Goal: Information Seeking & Learning: Compare options

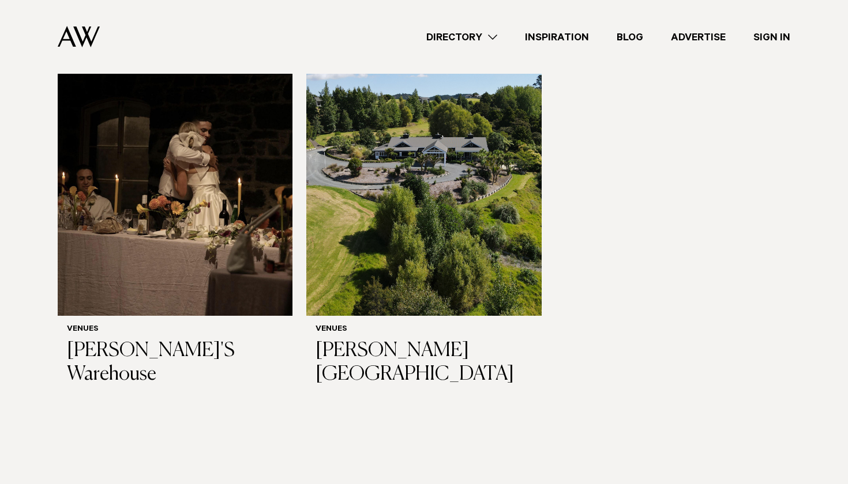
scroll to position [6269, 0]
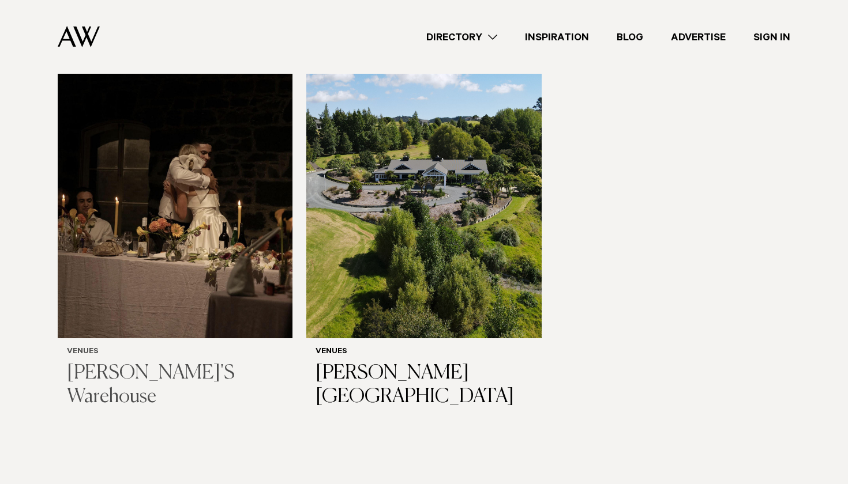
click at [223, 161] on img at bounding box center [175, 181] width 235 height 315
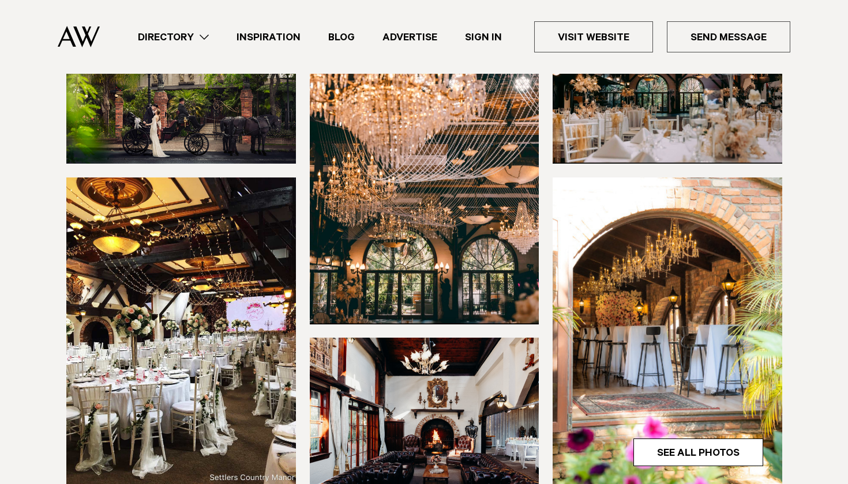
scroll to position [234, 0]
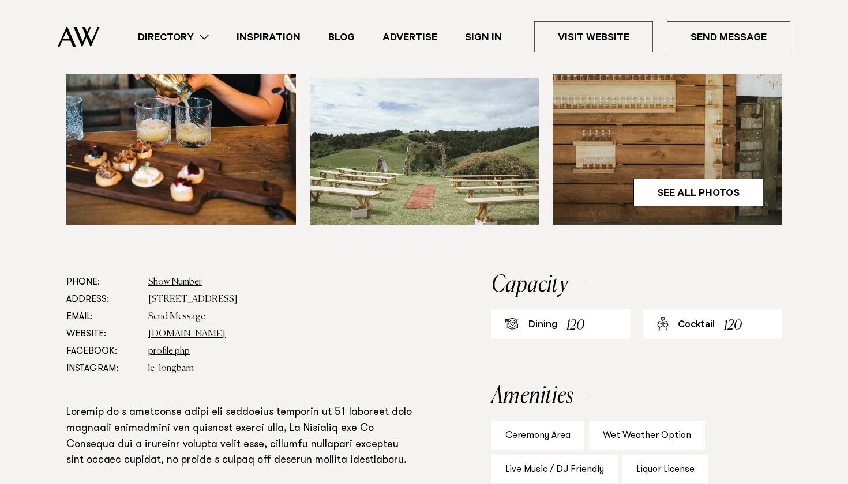
scroll to position [457, 0]
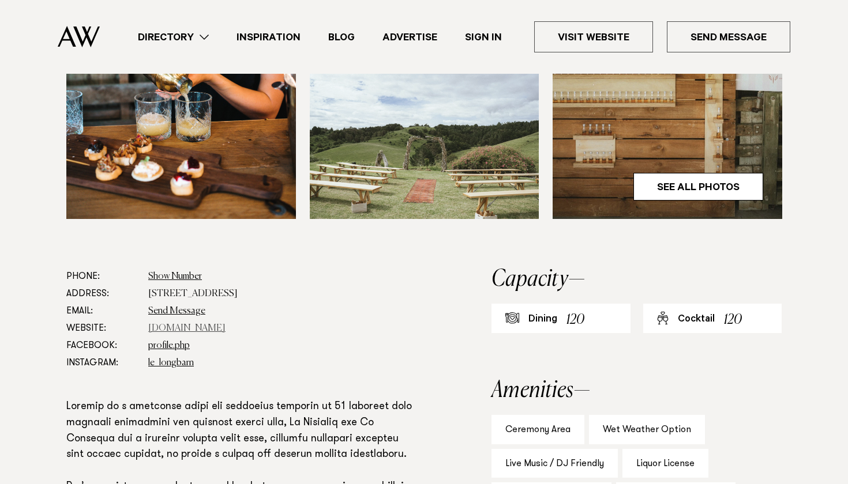
click at [204, 329] on link "www.lewoolshed.co.nz" at bounding box center [186, 328] width 77 height 9
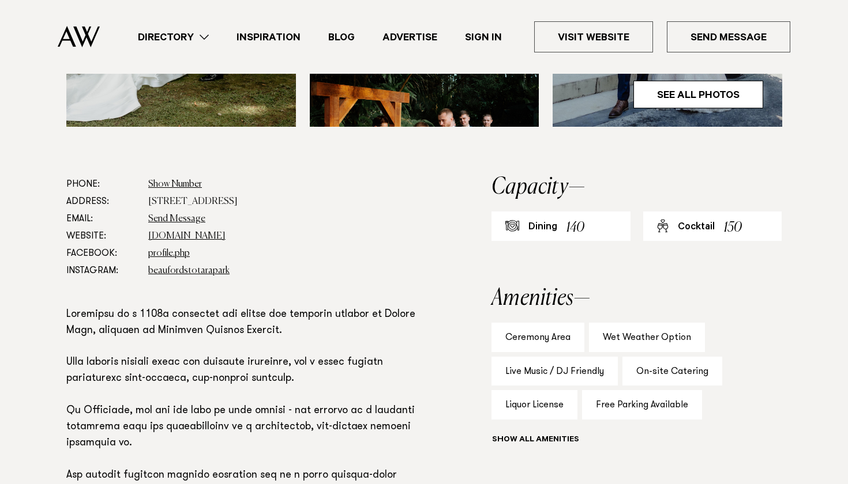
scroll to position [598, 0]
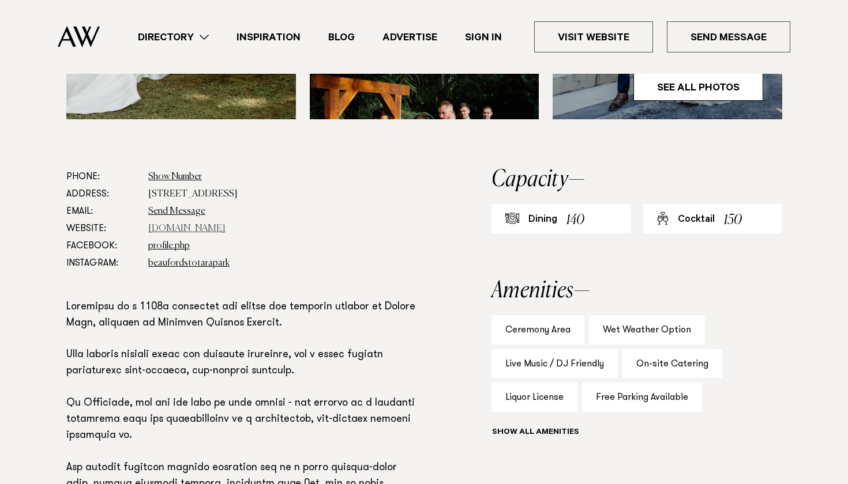
click at [194, 224] on link "www.beaufords.co.nz" at bounding box center [186, 228] width 77 height 9
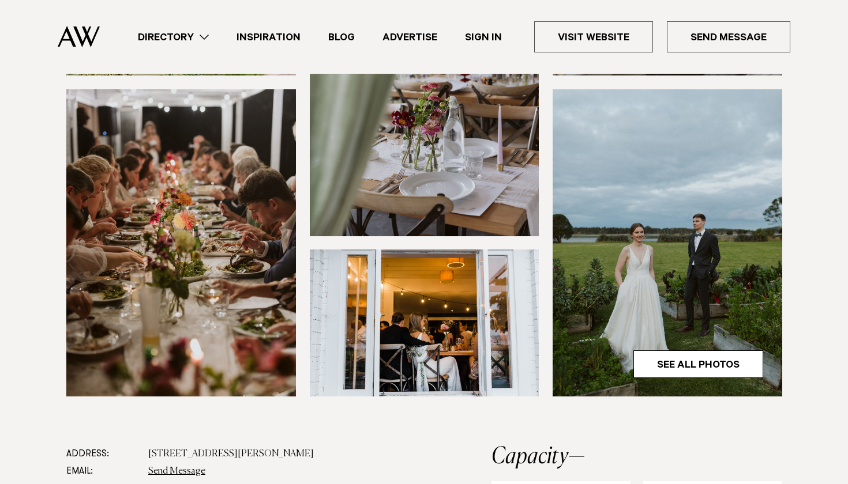
scroll to position [322, 0]
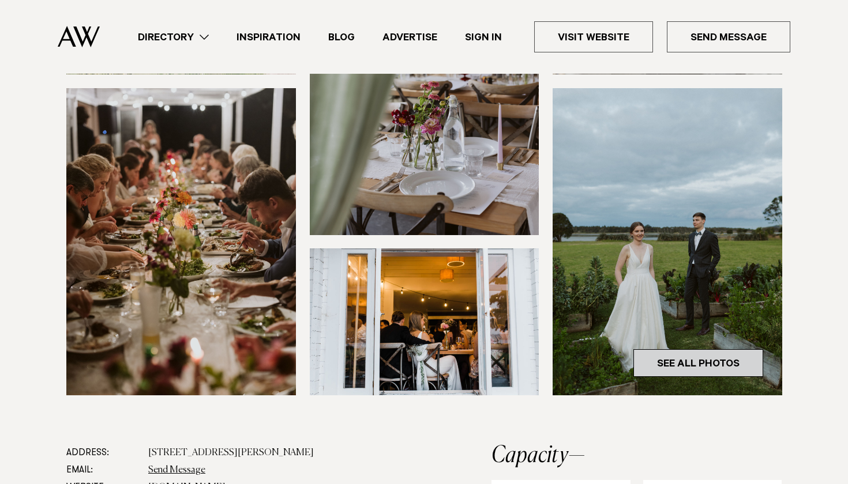
click at [693, 350] on link "See All Photos" at bounding box center [698, 364] width 130 height 28
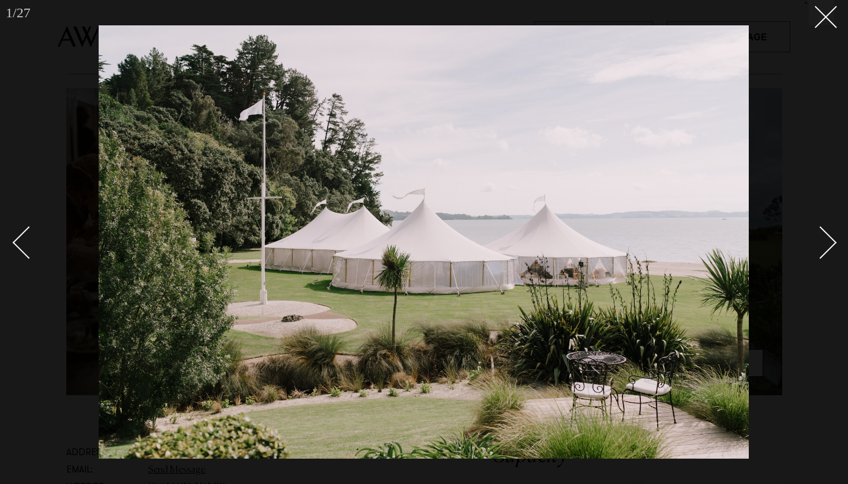
click at [828, 247] on div "Next slide" at bounding box center [820, 243] width 33 height 33
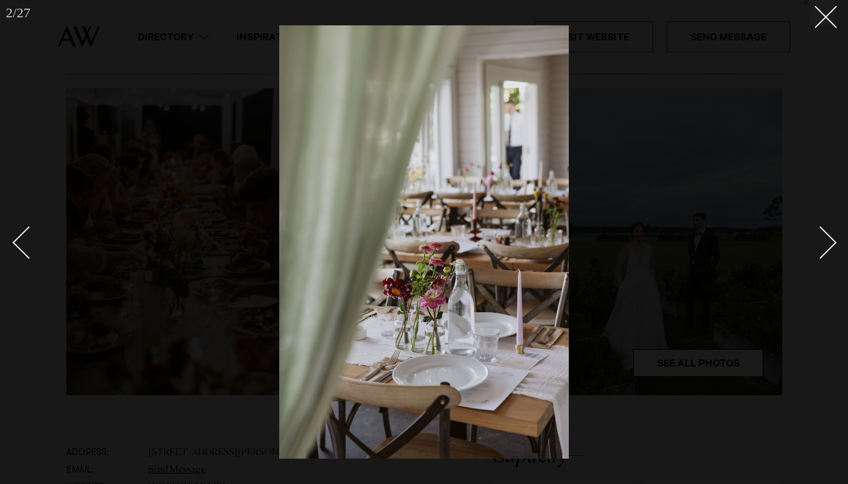
click at [828, 247] on div "Next slide" at bounding box center [820, 243] width 33 height 33
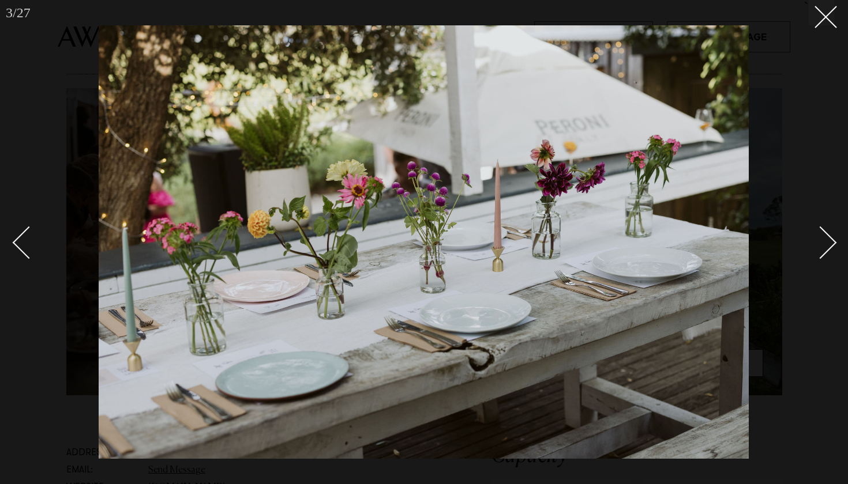
click at [828, 247] on div "Next slide" at bounding box center [820, 243] width 33 height 33
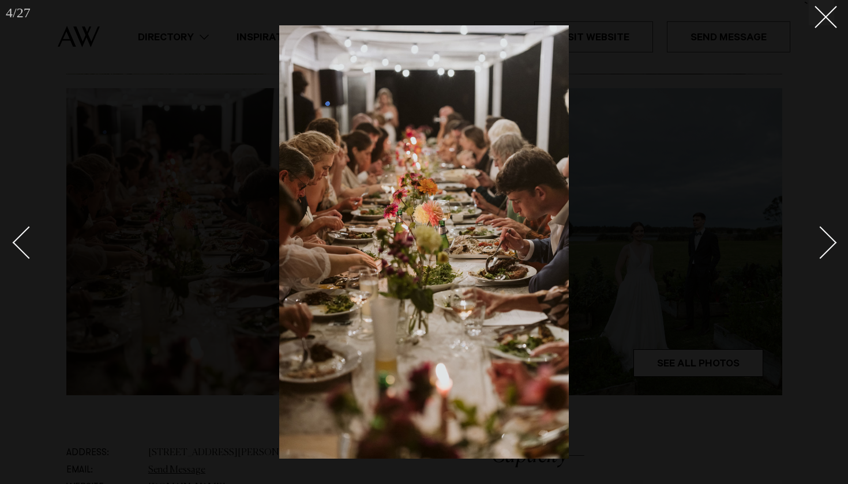
click at [828, 247] on div "Next slide" at bounding box center [820, 243] width 33 height 33
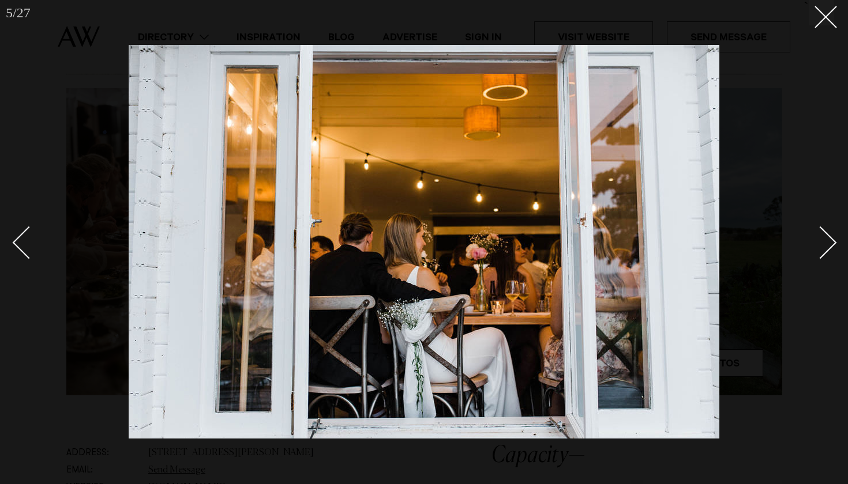
click at [828, 247] on div "Next slide" at bounding box center [820, 243] width 33 height 33
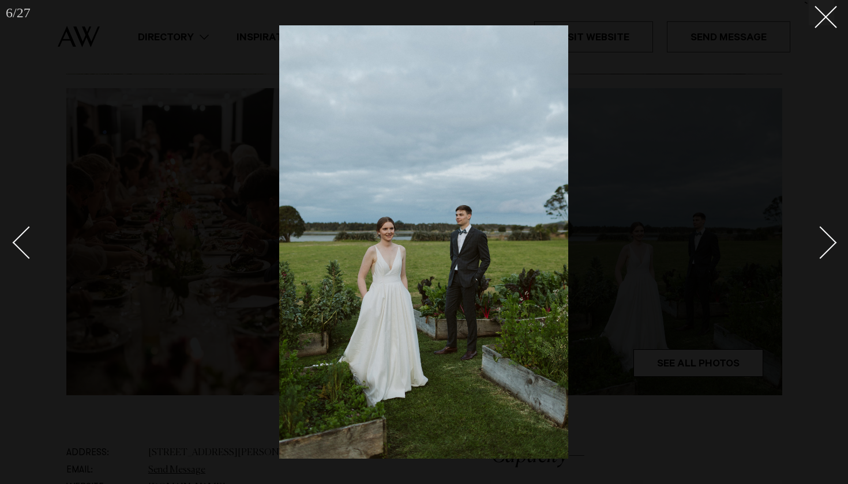
click at [828, 247] on div "Next slide" at bounding box center [820, 243] width 33 height 33
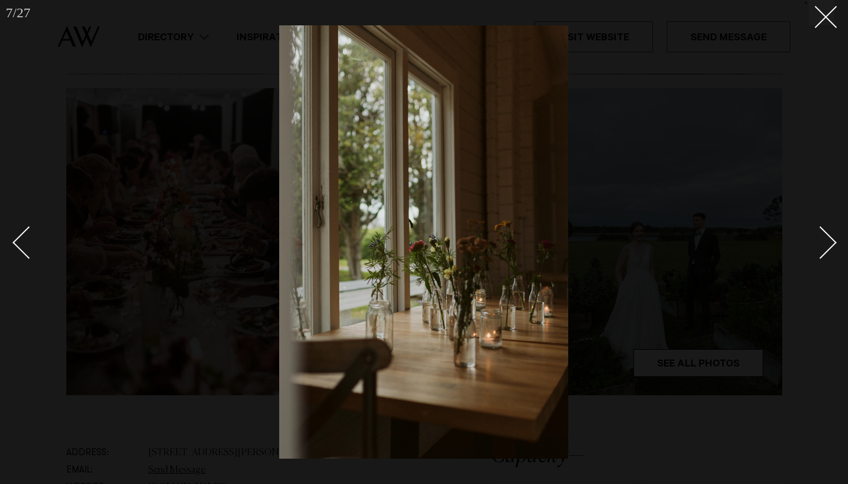
click at [828, 247] on div "Next slide" at bounding box center [820, 243] width 33 height 33
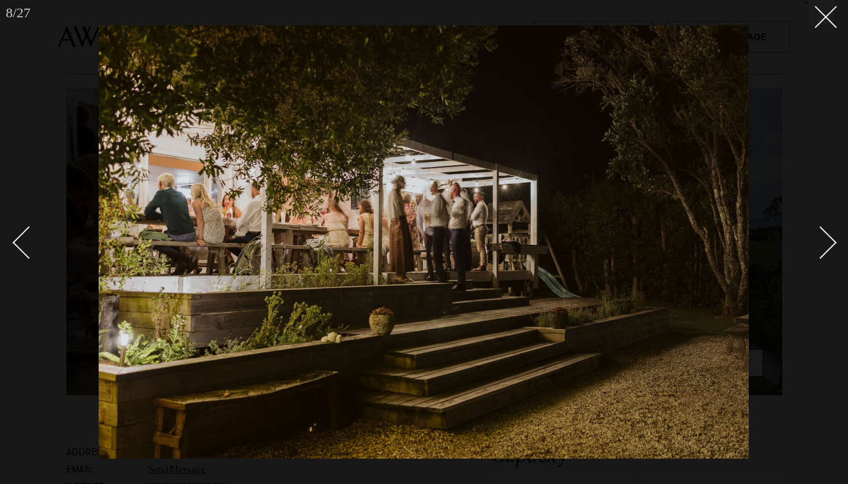
click at [828, 247] on div "Next slide" at bounding box center [820, 243] width 33 height 33
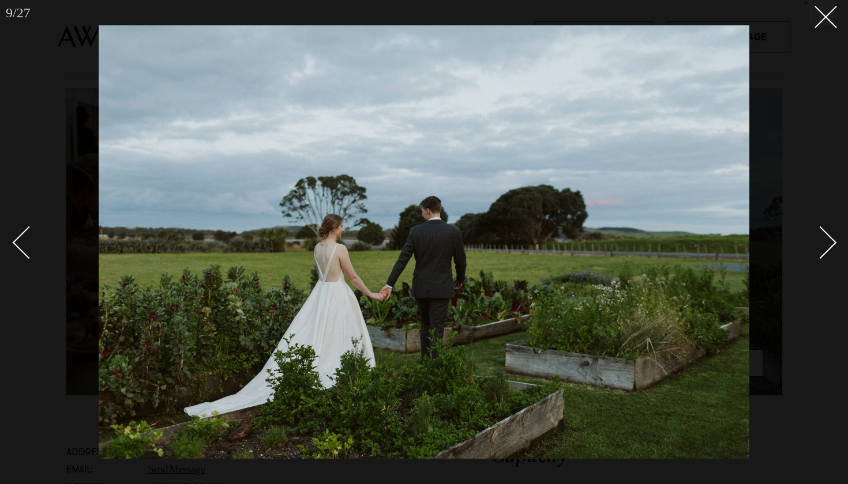
click at [828, 247] on div "Next slide" at bounding box center [820, 243] width 33 height 33
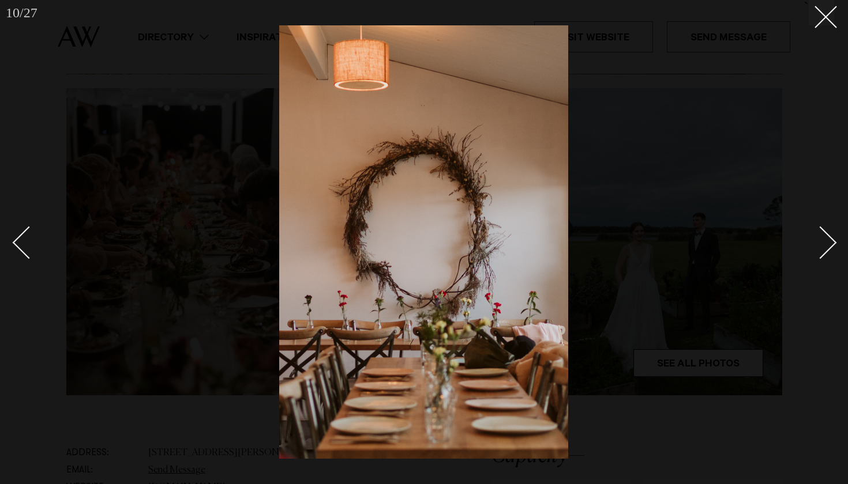
click at [828, 247] on div "Next slide" at bounding box center [820, 243] width 33 height 33
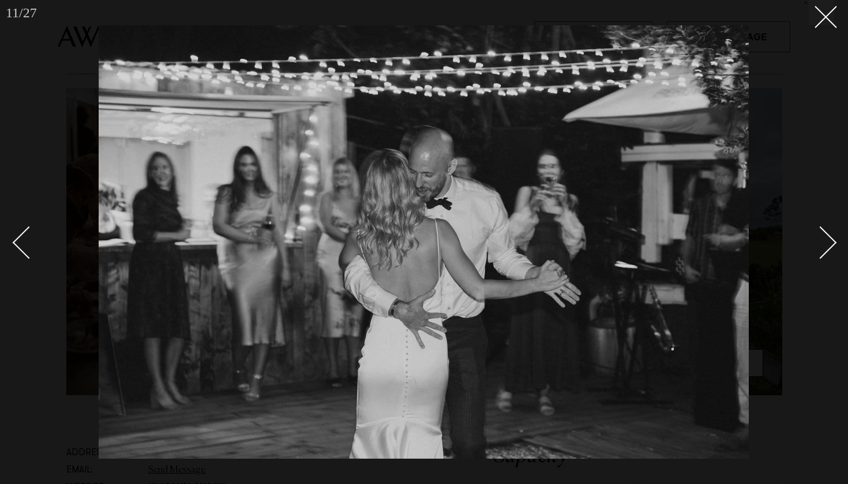
click at [828, 247] on div "Next slide" at bounding box center [820, 243] width 33 height 33
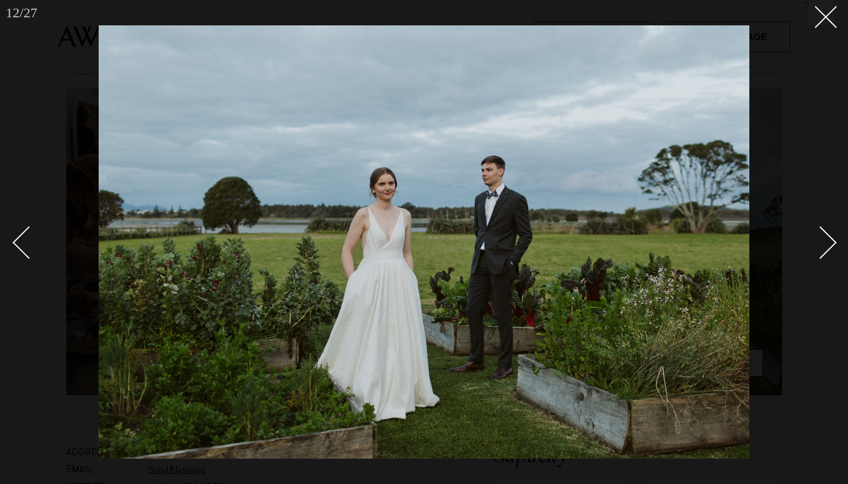
click at [825, 250] on div "Next slide" at bounding box center [820, 243] width 33 height 33
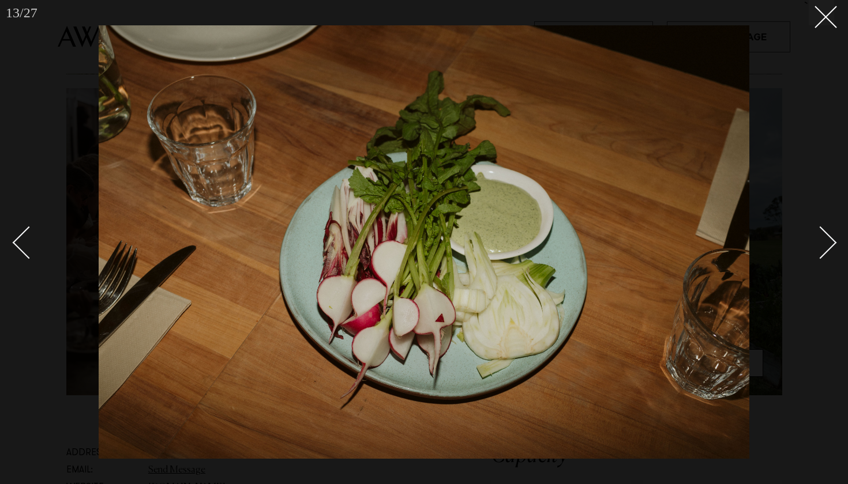
click at [825, 250] on div "Next slide" at bounding box center [820, 243] width 33 height 33
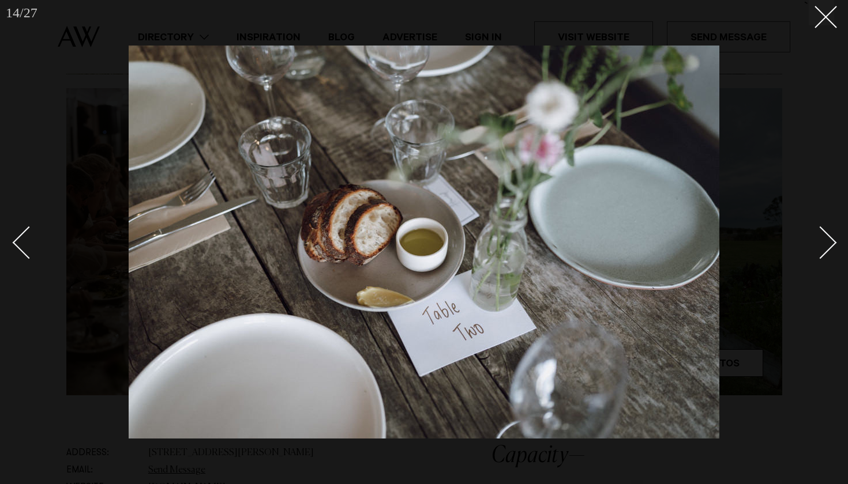
click at [825, 250] on div "Next slide" at bounding box center [820, 243] width 33 height 33
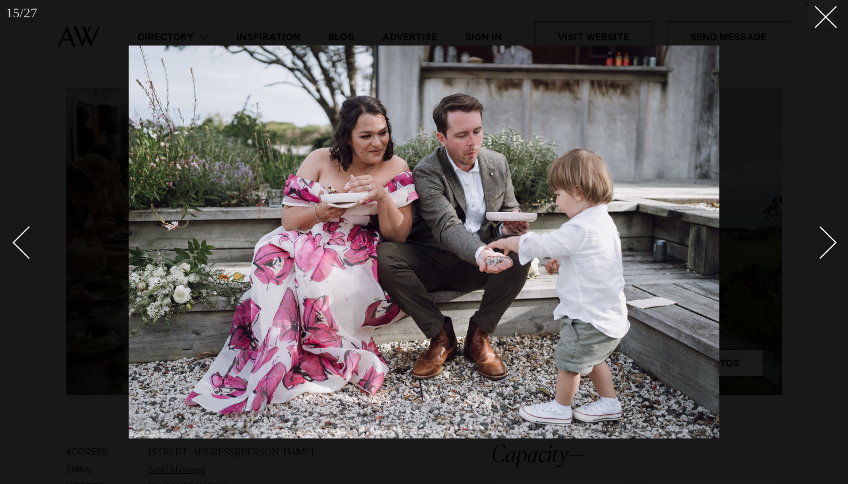
click at [825, 250] on div "Next slide" at bounding box center [820, 243] width 33 height 33
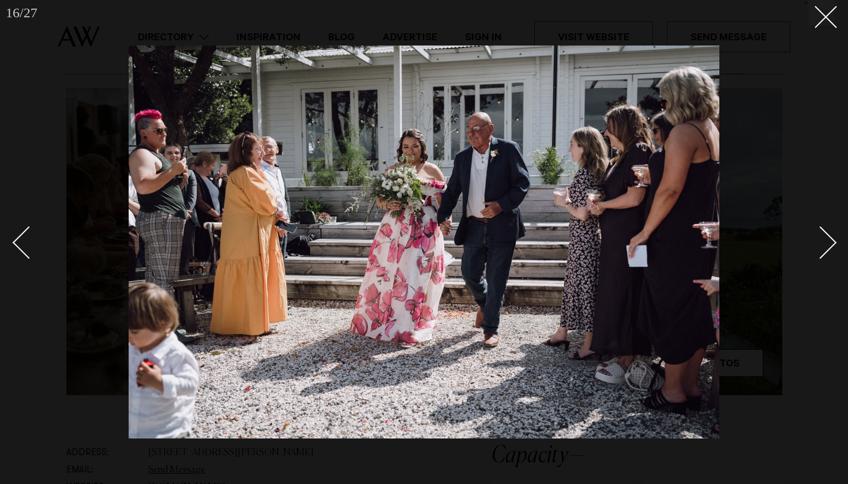
click at [825, 249] on div "Next slide" at bounding box center [820, 243] width 33 height 33
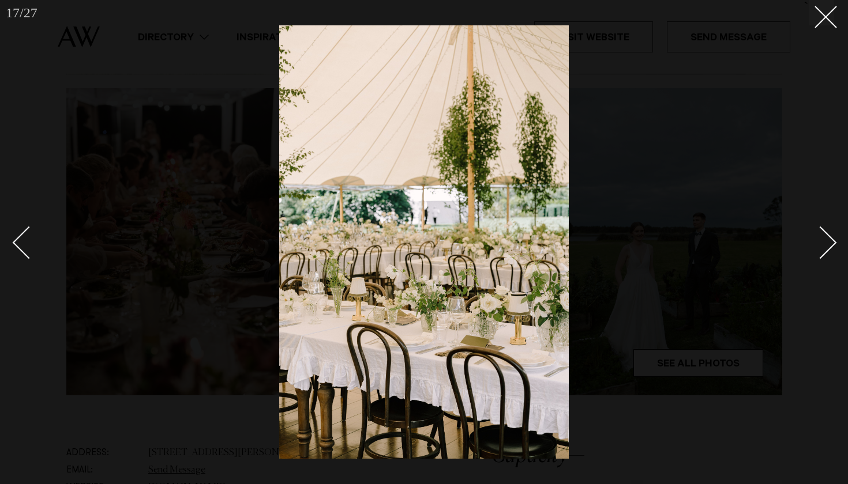
click at [825, 249] on div "Next slide" at bounding box center [820, 243] width 33 height 33
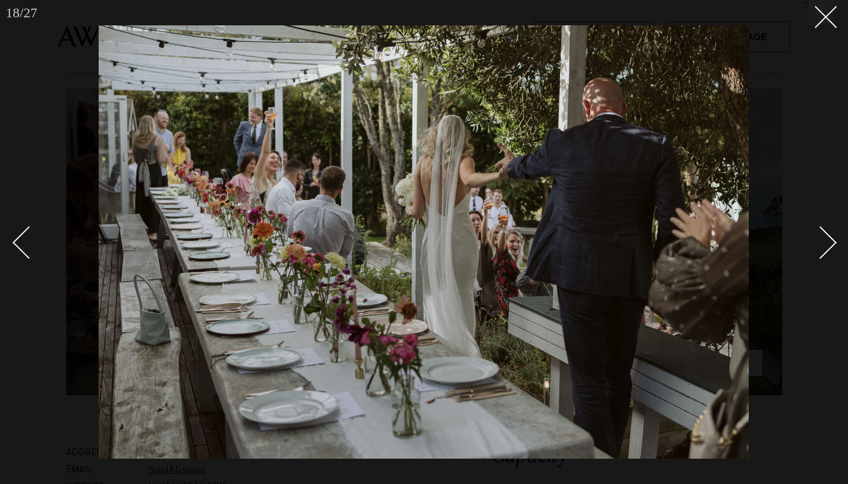
click at [825, 249] on div "Next slide" at bounding box center [820, 243] width 33 height 33
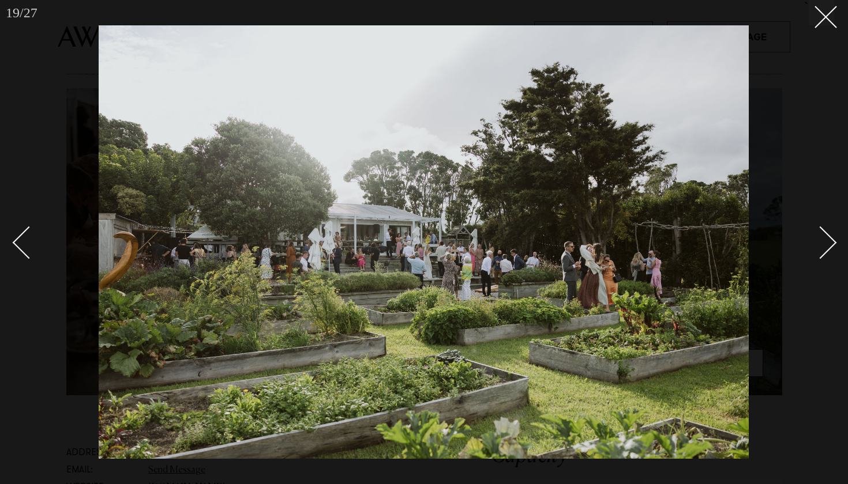
click at [825, 249] on div "Next slide" at bounding box center [820, 243] width 33 height 33
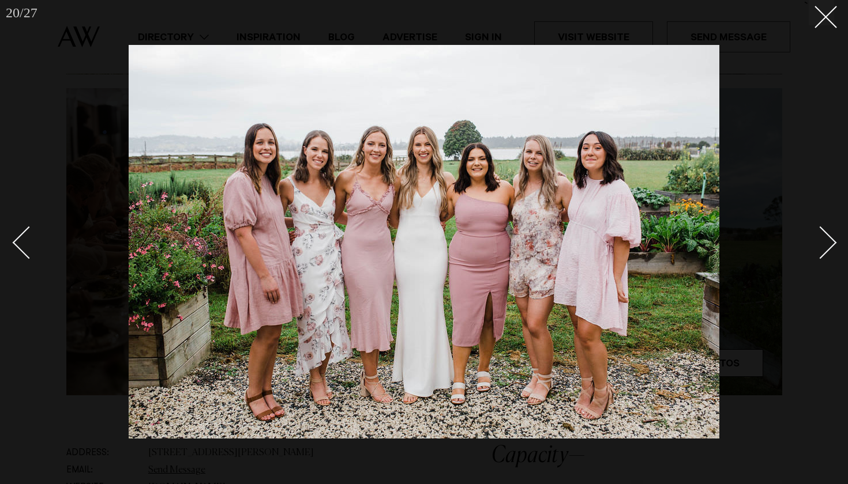
click at [825, 249] on div "Next slide" at bounding box center [820, 243] width 33 height 33
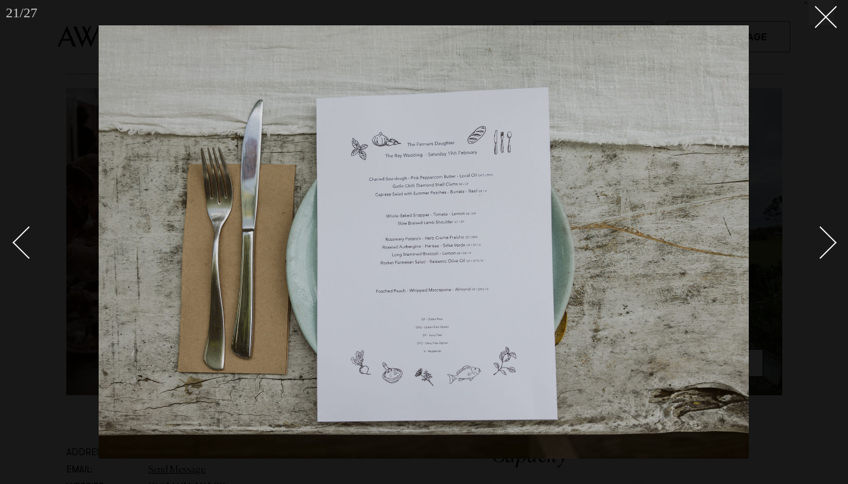
click at [825, 249] on div "Next slide" at bounding box center [820, 243] width 33 height 33
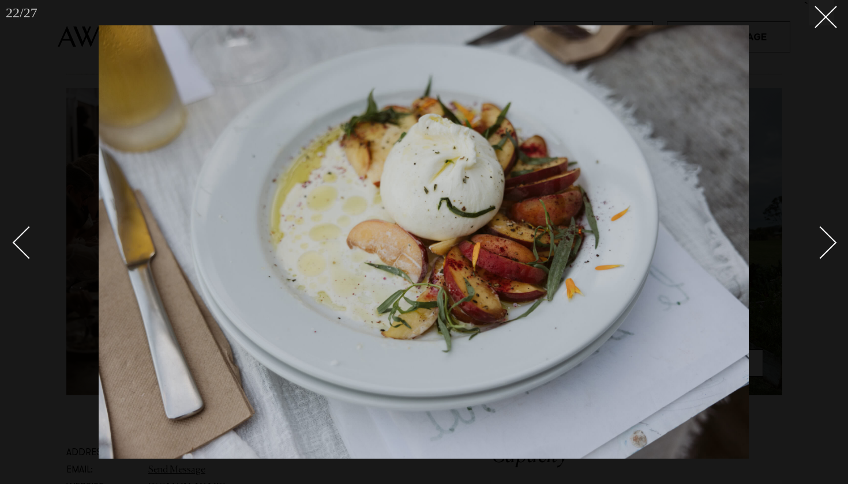
click at [825, 249] on div "Next slide" at bounding box center [820, 243] width 33 height 33
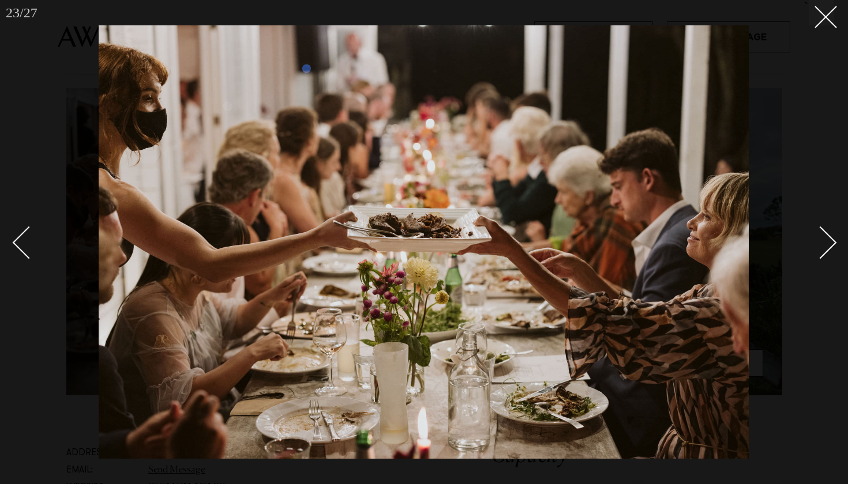
click at [825, 249] on div "Next slide" at bounding box center [820, 243] width 33 height 33
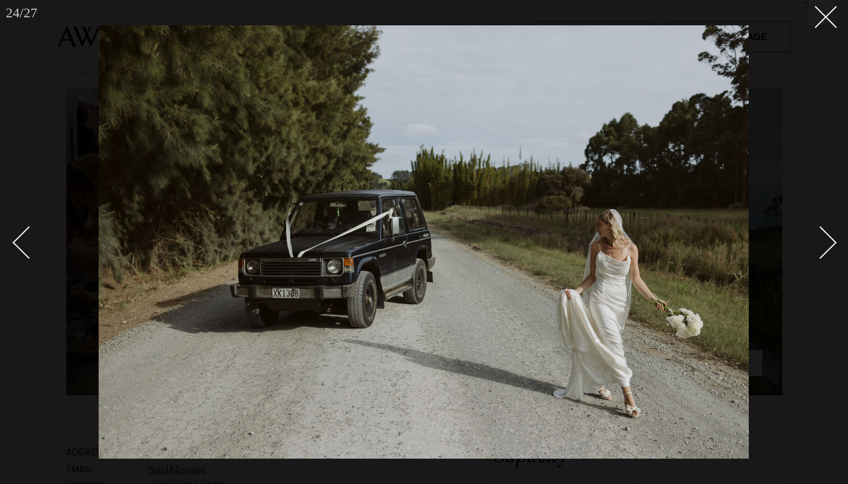
click at [825, 249] on div "Next slide" at bounding box center [820, 243] width 33 height 33
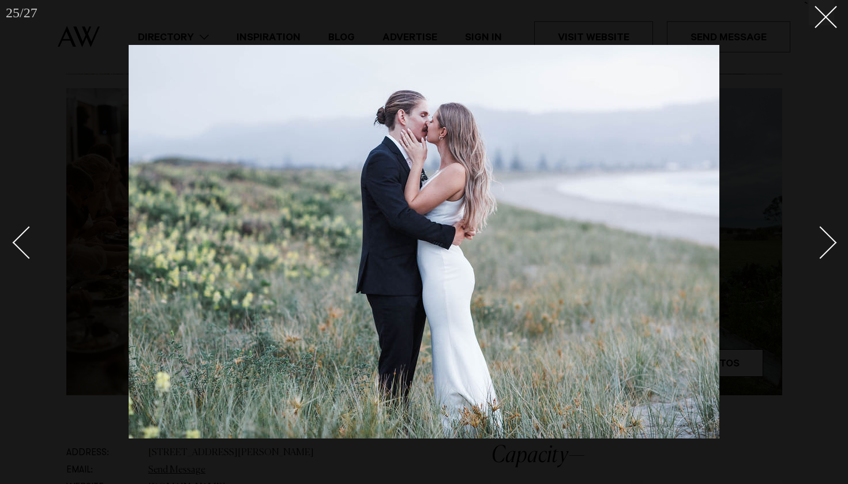
click at [825, 249] on div "Next slide" at bounding box center [820, 243] width 33 height 33
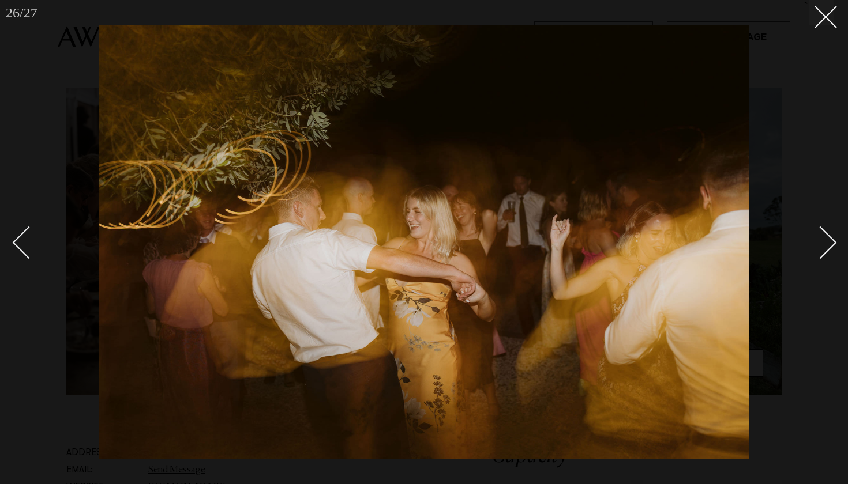
click at [825, 249] on div "Next slide" at bounding box center [820, 243] width 33 height 33
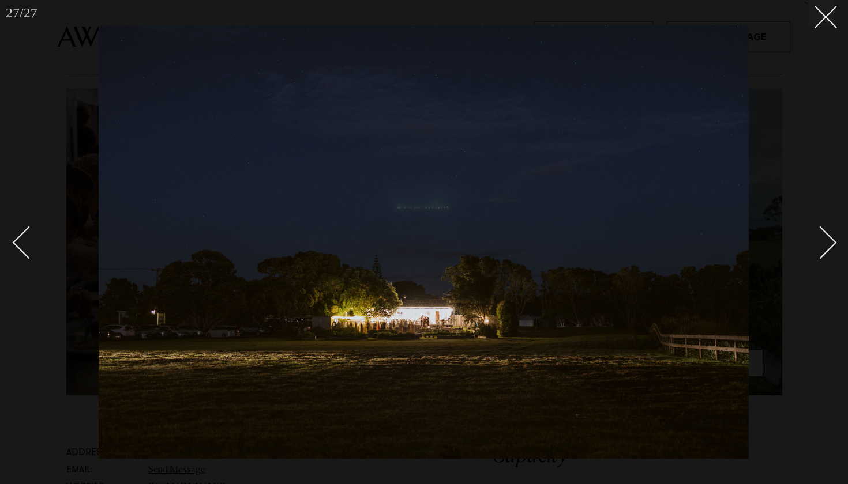
click at [825, 249] on div "Next slide" at bounding box center [820, 243] width 33 height 33
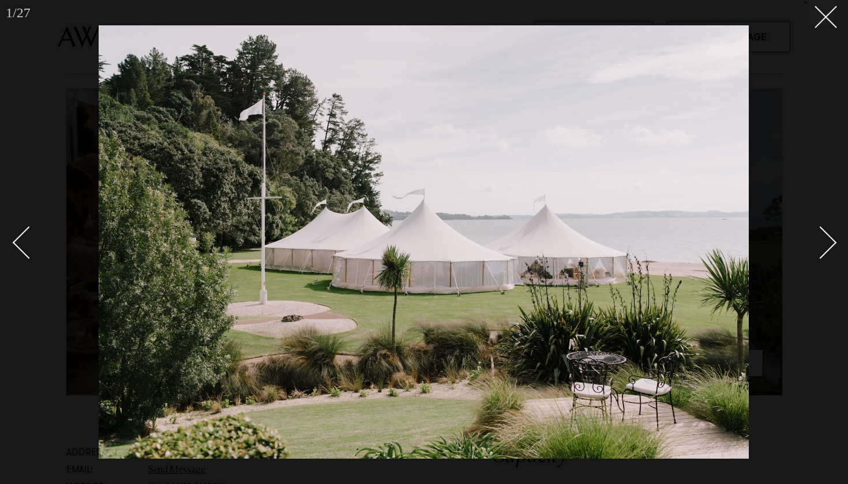
click at [825, 249] on div "Next slide" at bounding box center [820, 243] width 33 height 33
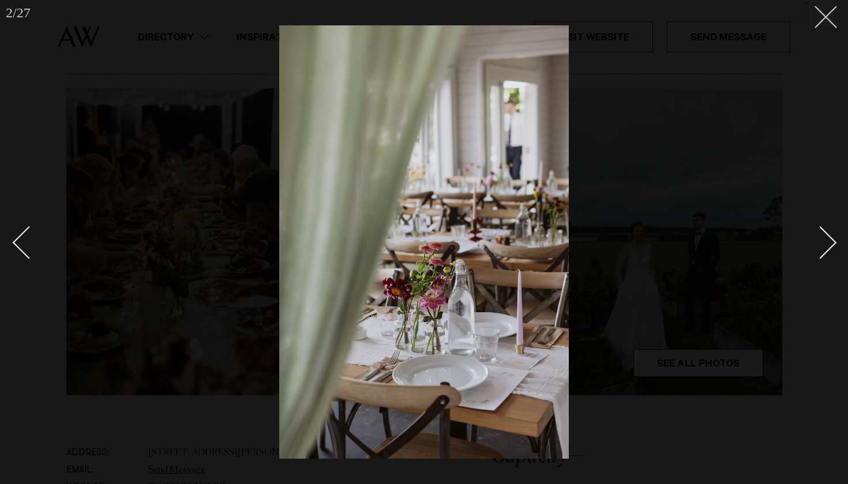
click at [825, 8] on icon at bounding box center [821, 13] width 14 height 14
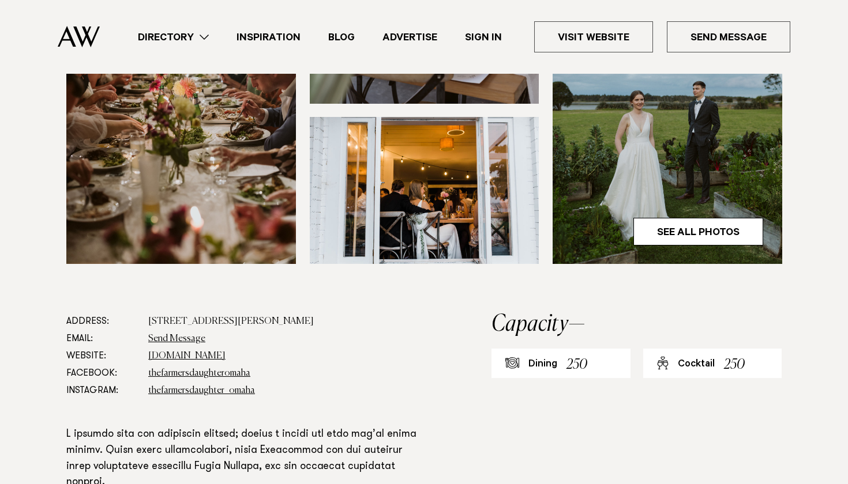
scroll to position [459, 0]
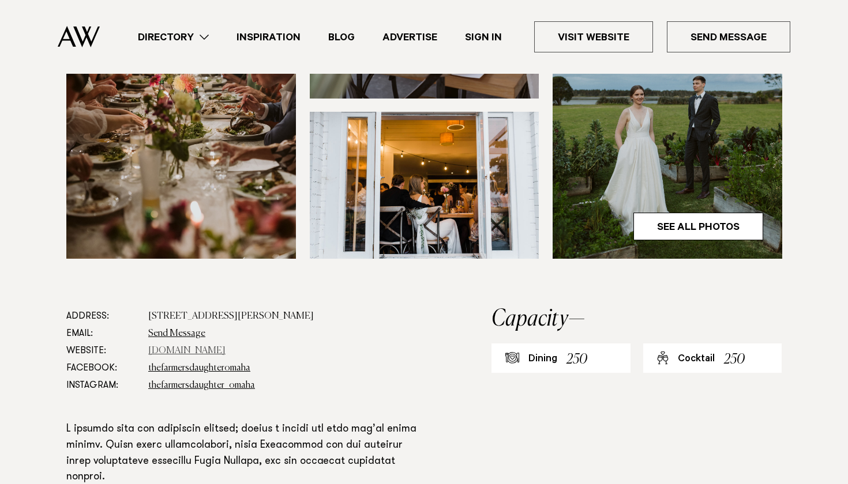
click at [226, 347] on link "[DOMAIN_NAME]" at bounding box center [186, 351] width 77 height 9
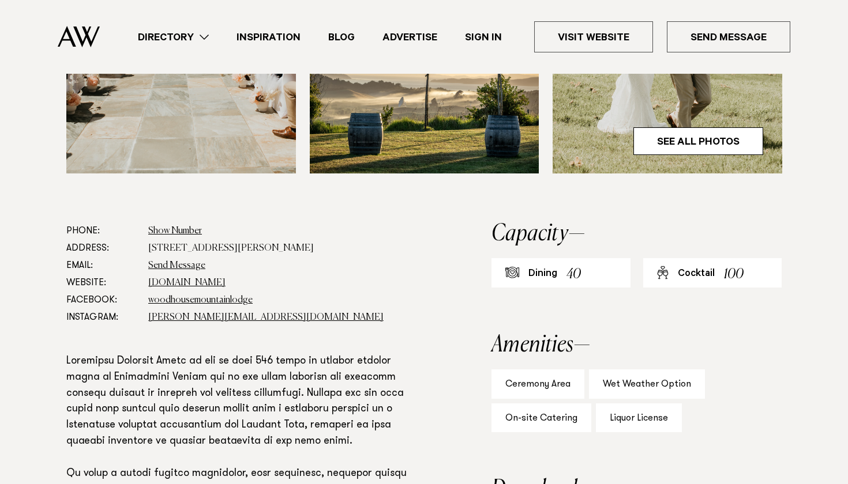
scroll to position [545, 0]
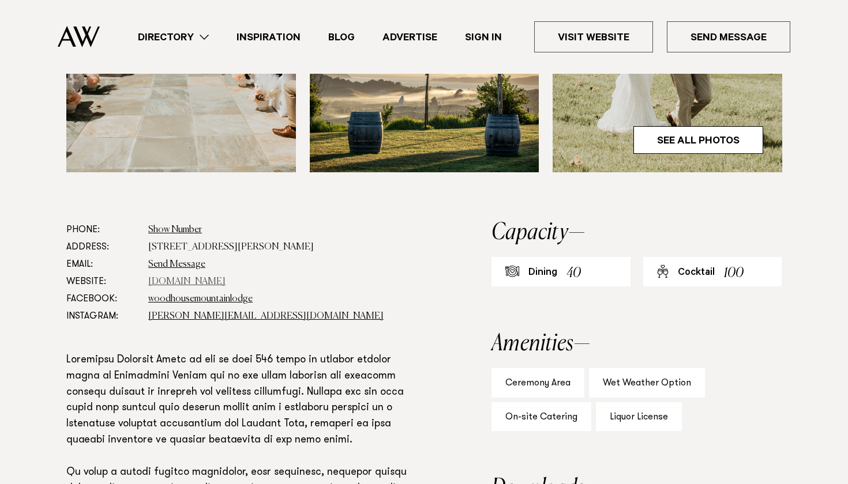
click at [175, 284] on link "woodhouselodge.nz" at bounding box center [186, 281] width 77 height 9
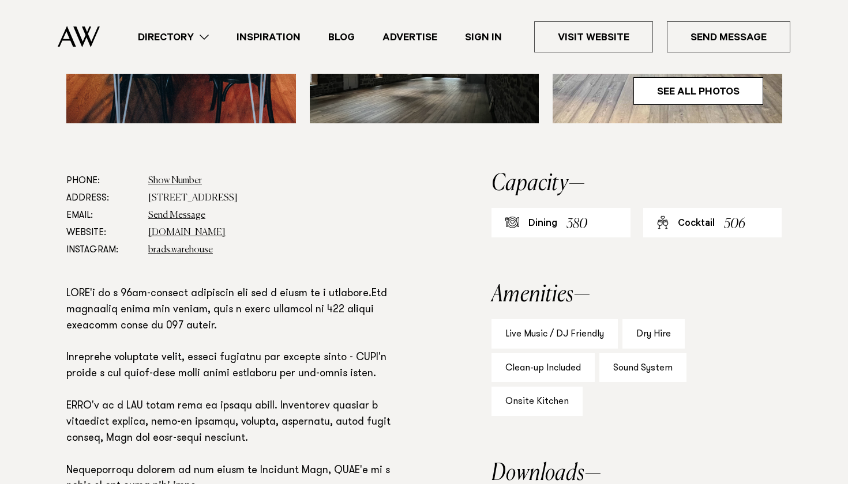
scroll to position [609, 0]
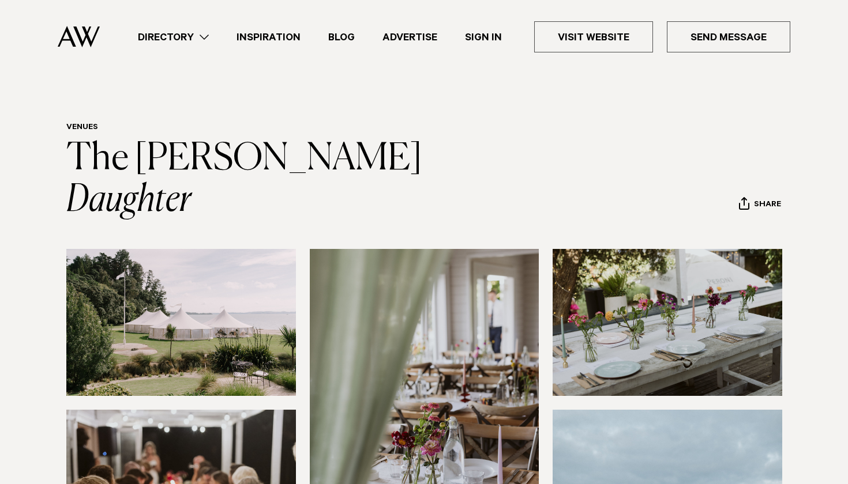
click at [243, 249] on img at bounding box center [181, 322] width 230 height 147
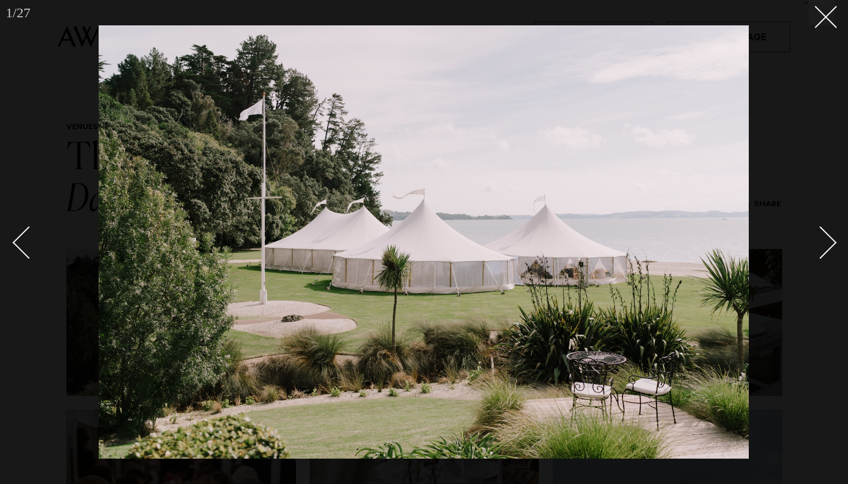
click at [823, 244] on div "Next slide" at bounding box center [820, 243] width 33 height 33
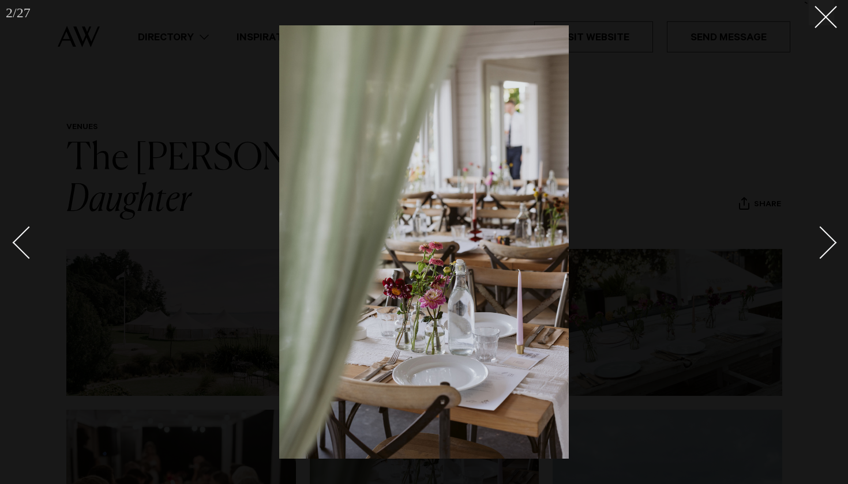
click at [823, 244] on div "Next slide" at bounding box center [820, 243] width 33 height 33
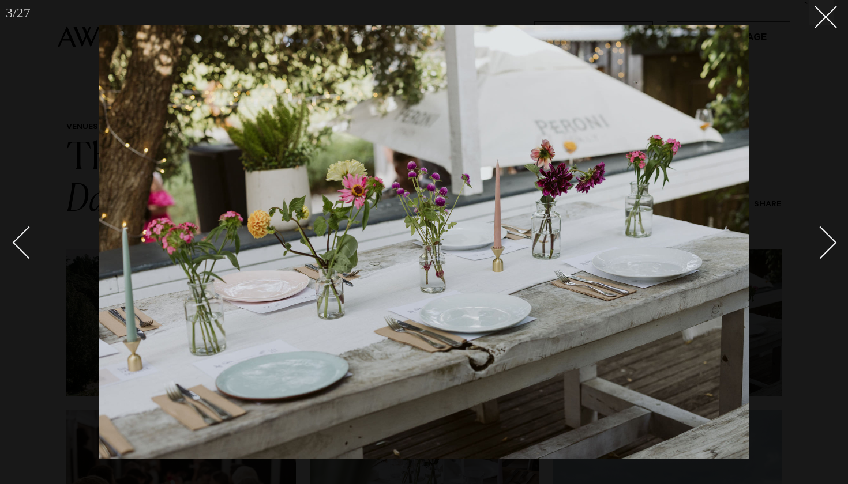
click at [823, 244] on div "Next slide" at bounding box center [820, 243] width 33 height 33
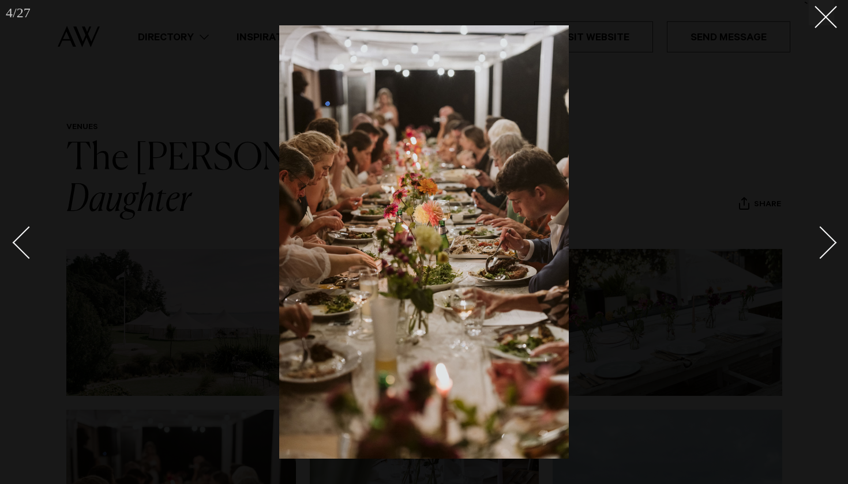
click at [823, 244] on div "Next slide" at bounding box center [820, 243] width 33 height 33
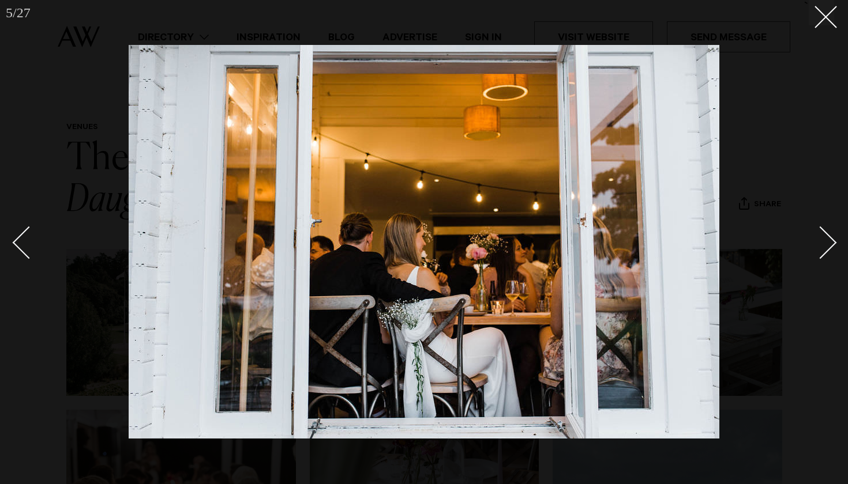
click at [823, 244] on div "Next slide" at bounding box center [820, 243] width 33 height 33
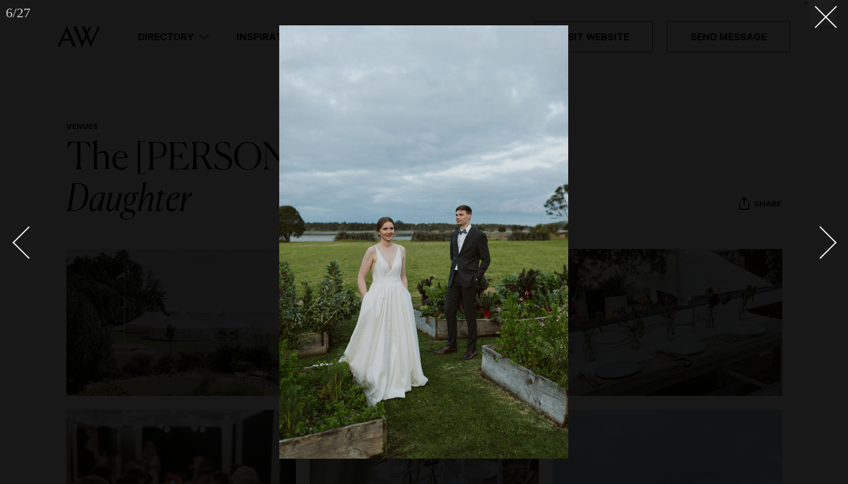
click at [823, 244] on div "Next slide" at bounding box center [820, 243] width 33 height 33
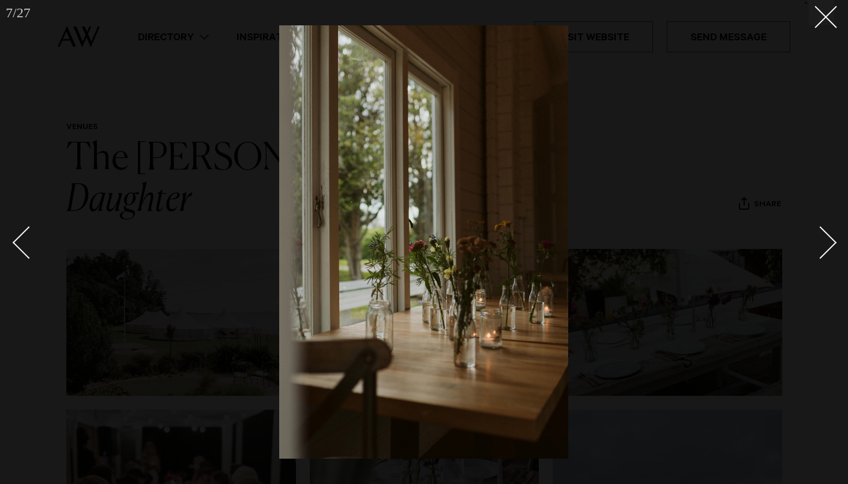
click at [823, 244] on div "Next slide" at bounding box center [820, 243] width 33 height 33
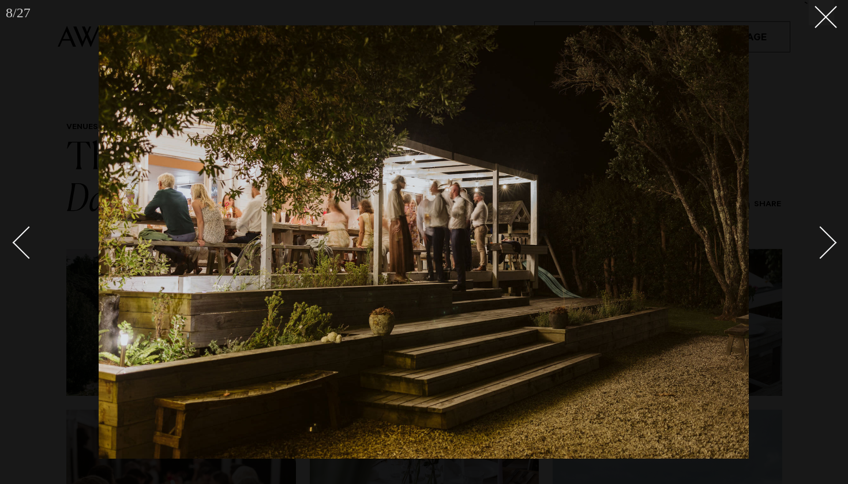
click at [823, 244] on div "Next slide" at bounding box center [820, 243] width 33 height 33
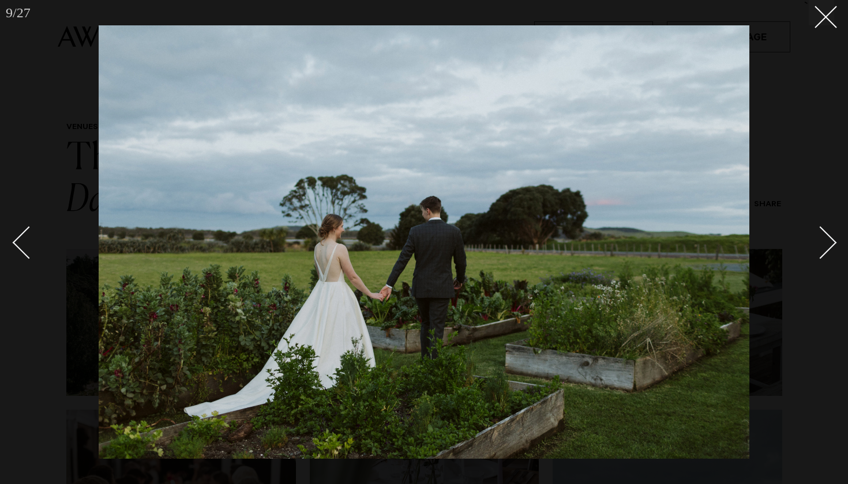
click at [823, 244] on div "Next slide" at bounding box center [820, 243] width 33 height 33
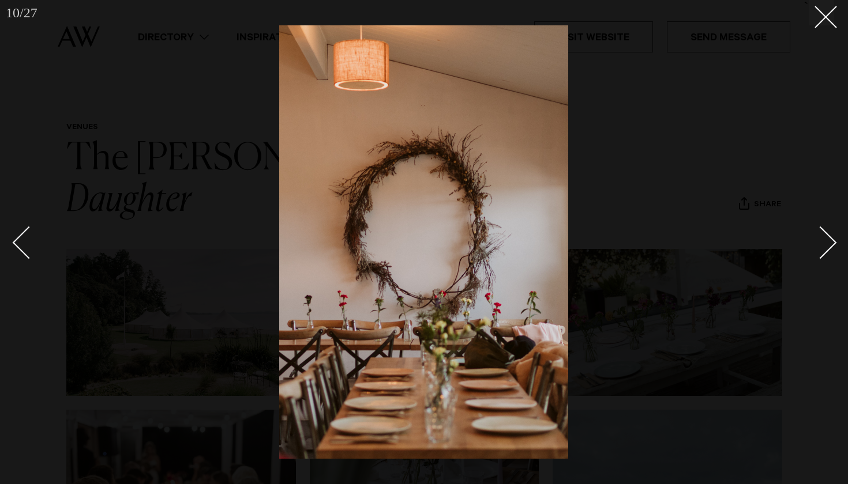
click at [823, 244] on div "Next slide" at bounding box center [820, 243] width 33 height 33
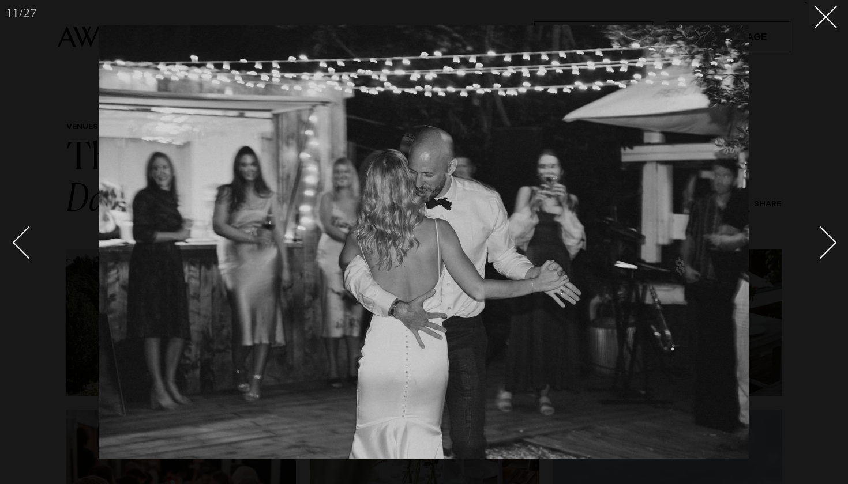
click at [823, 244] on div "Next slide" at bounding box center [820, 243] width 33 height 33
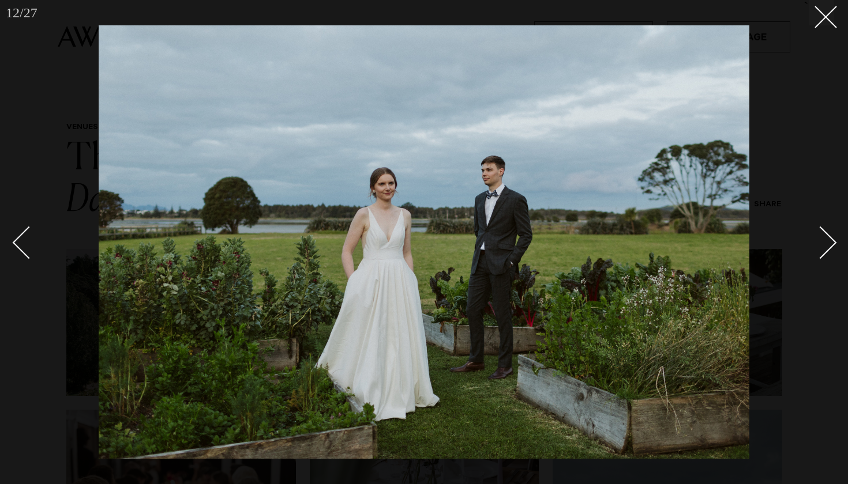
click at [823, 244] on div "Next slide" at bounding box center [820, 243] width 33 height 33
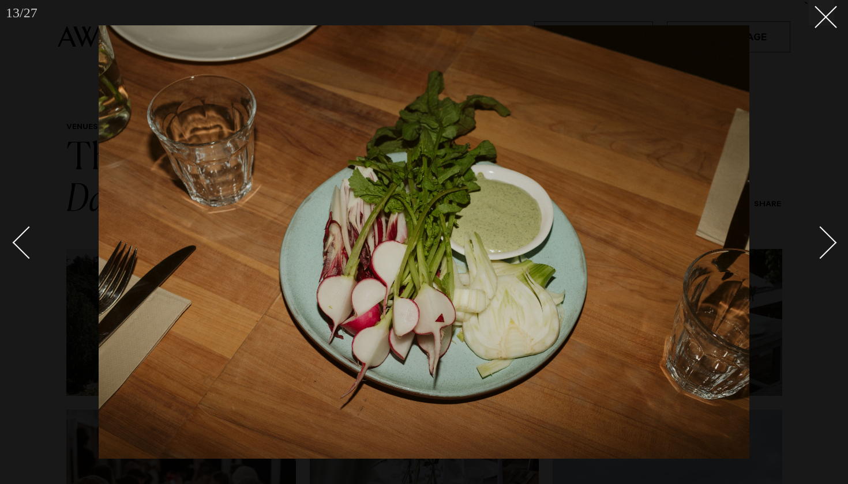
click at [819, 245] on div "Next slide" at bounding box center [820, 243] width 33 height 33
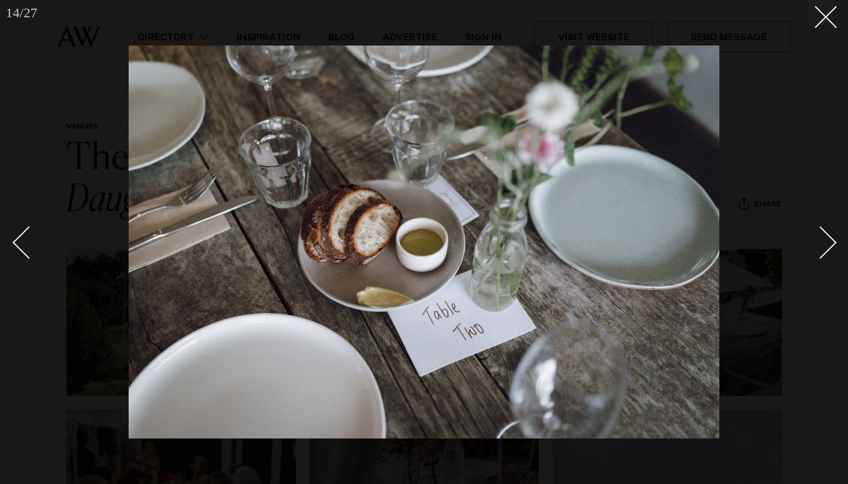
click at [820, 243] on div "Next slide" at bounding box center [820, 243] width 33 height 33
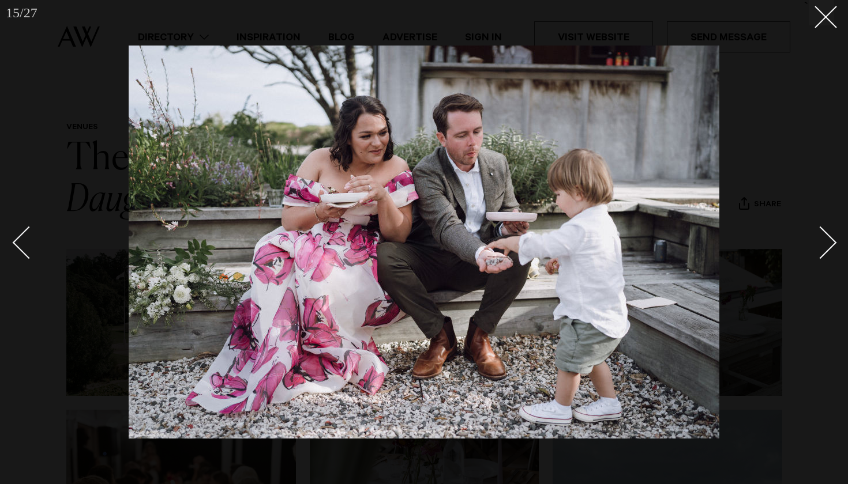
click at [820, 243] on div "Next slide" at bounding box center [820, 243] width 33 height 33
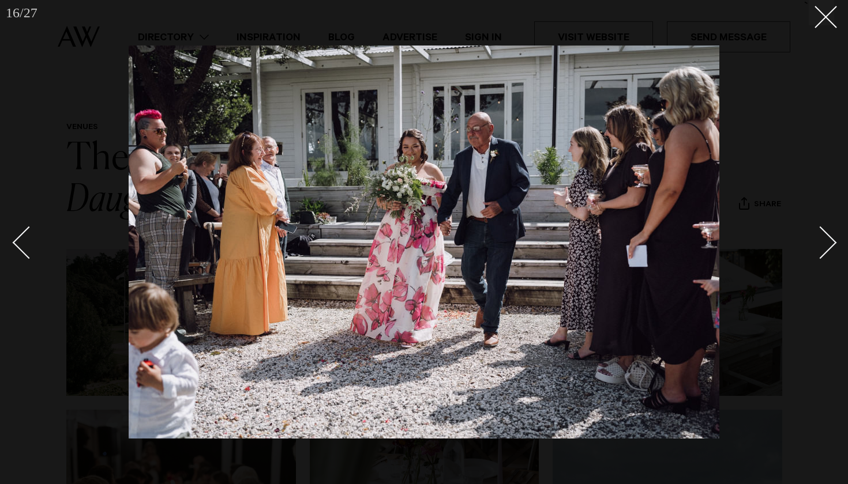
click at [820, 243] on div "Next slide" at bounding box center [820, 243] width 33 height 33
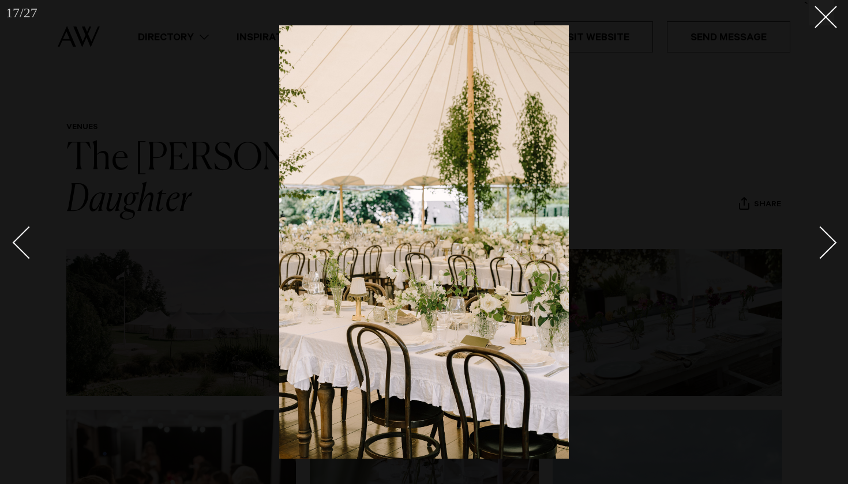
click at [820, 243] on div "Next slide" at bounding box center [820, 243] width 33 height 33
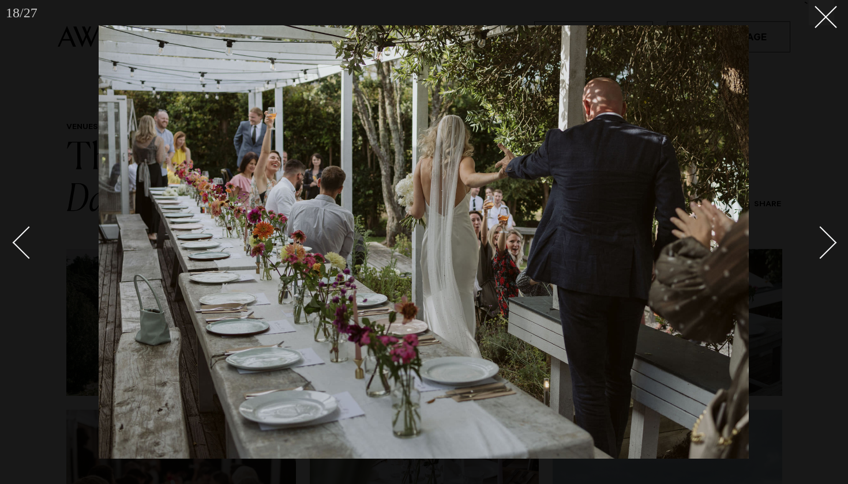
click at [820, 243] on div "Next slide" at bounding box center [820, 243] width 33 height 33
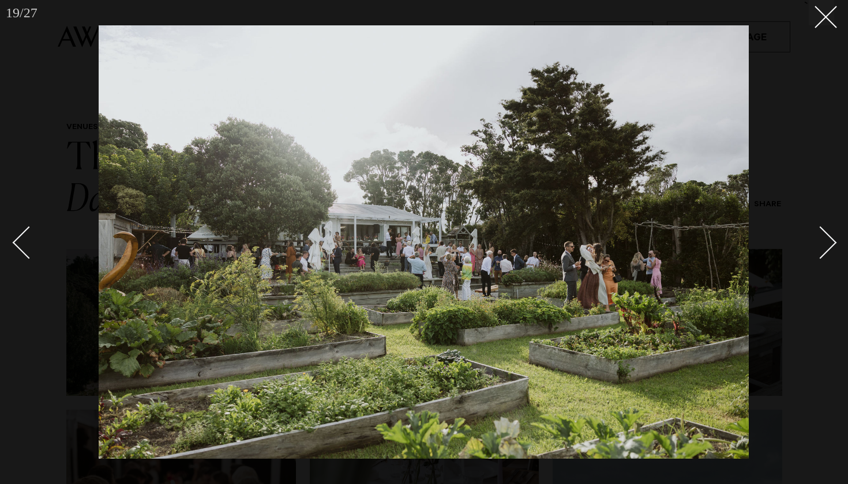
click at [820, 243] on div "Next slide" at bounding box center [820, 243] width 33 height 33
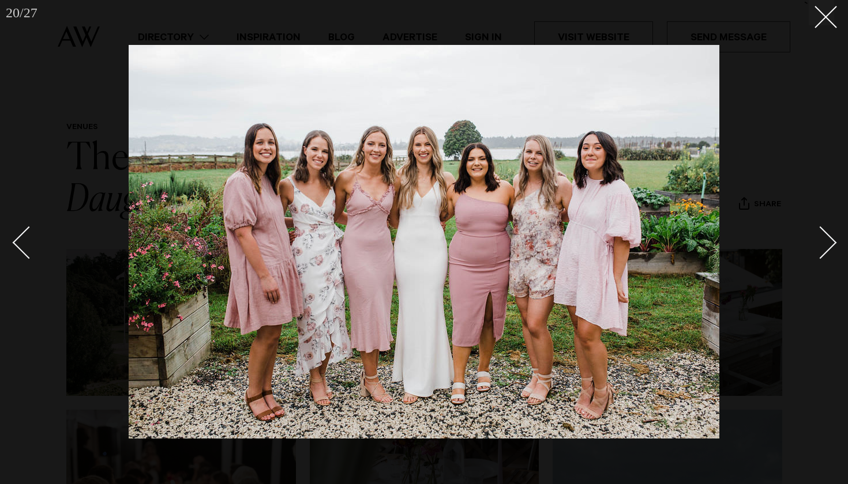
click at [820, 243] on div "Next slide" at bounding box center [820, 243] width 33 height 33
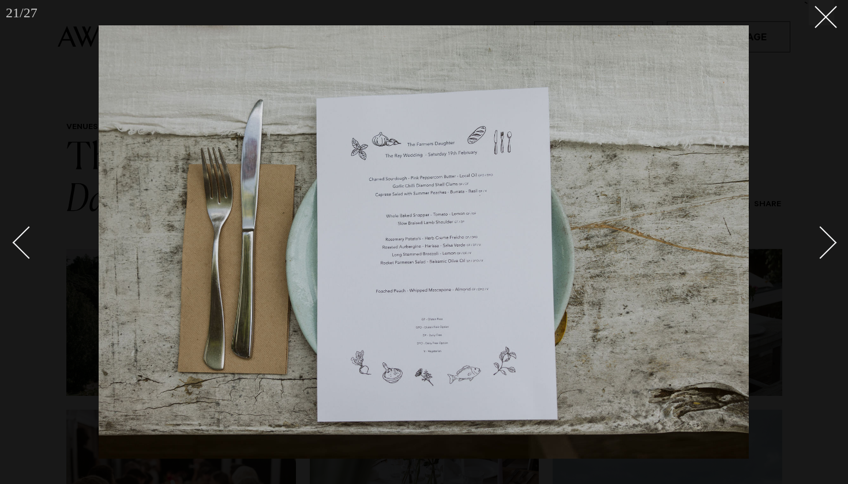
click at [820, 243] on div "Next slide" at bounding box center [820, 243] width 33 height 33
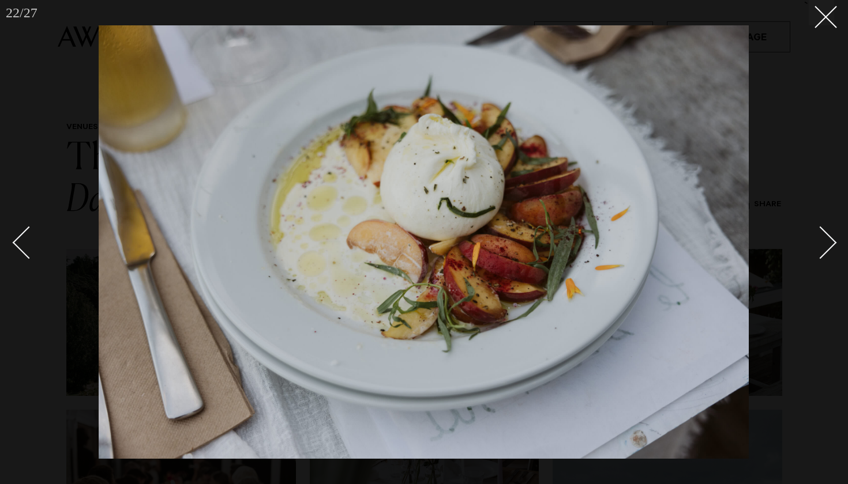
click at [820, 243] on div "Next slide" at bounding box center [820, 243] width 33 height 33
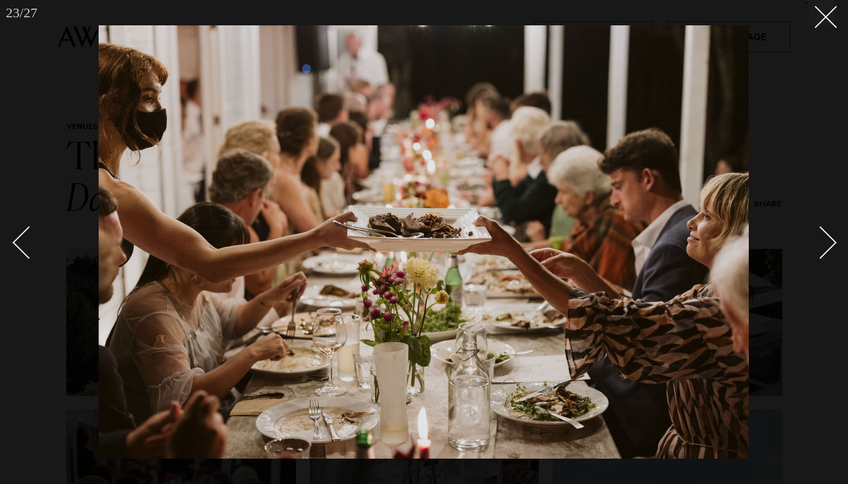
click at [820, 243] on div "Next slide" at bounding box center [820, 243] width 33 height 33
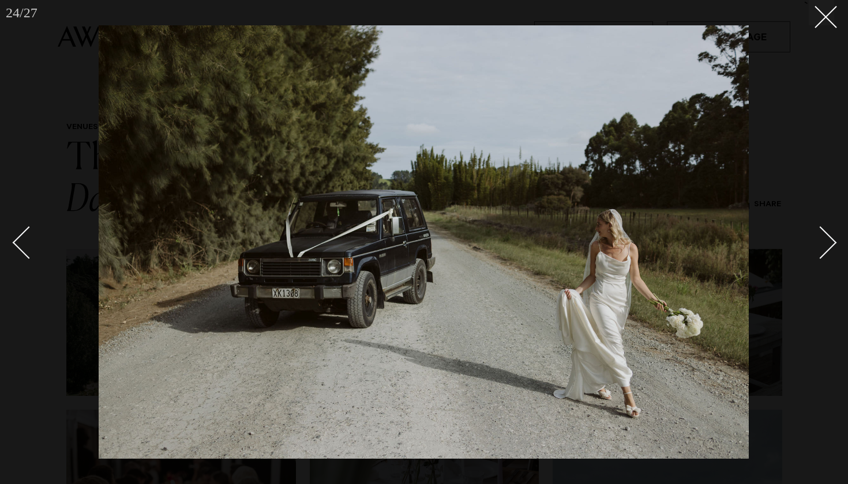
click at [820, 243] on div "Next slide" at bounding box center [820, 243] width 33 height 33
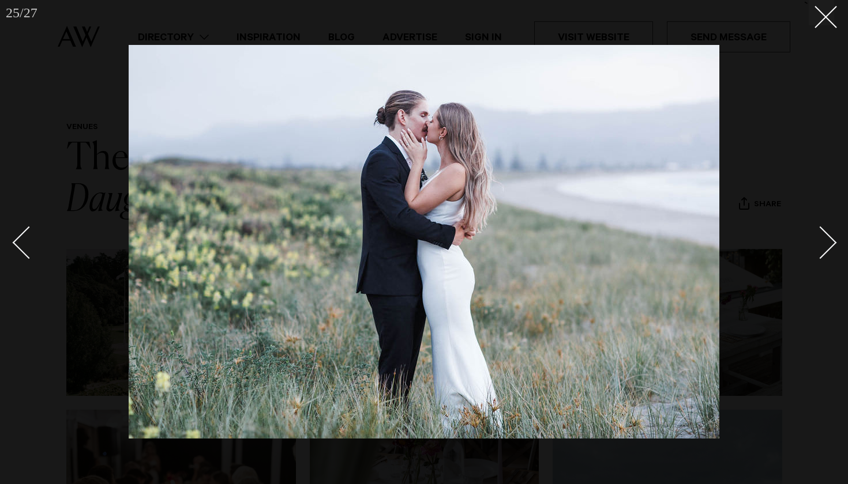
click at [820, 243] on div "Next slide" at bounding box center [820, 243] width 33 height 33
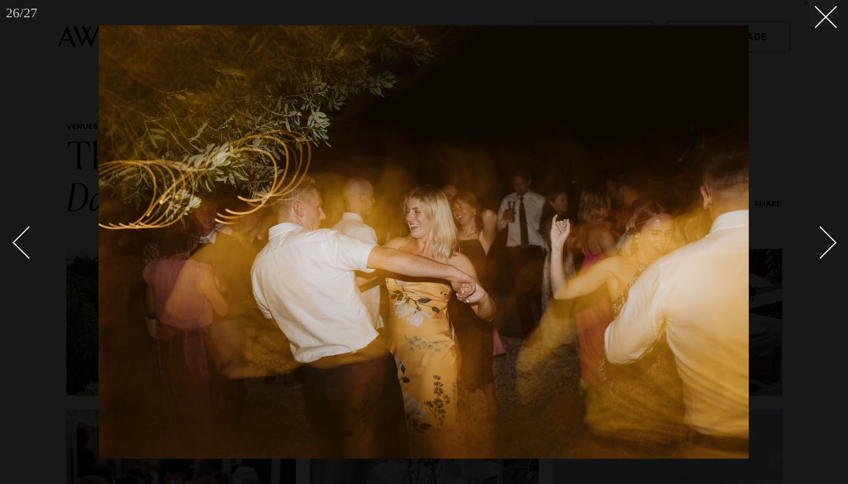
click at [820, 243] on div "Next slide" at bounding box center [820, 243] width 33 height 33
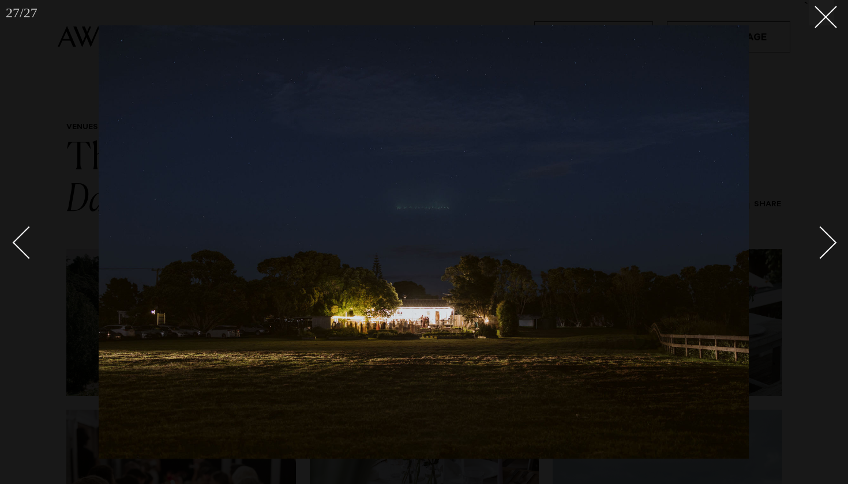
click at [820, 243] on div "Next slide" at bounding box center [820, 243] width 33 height 33
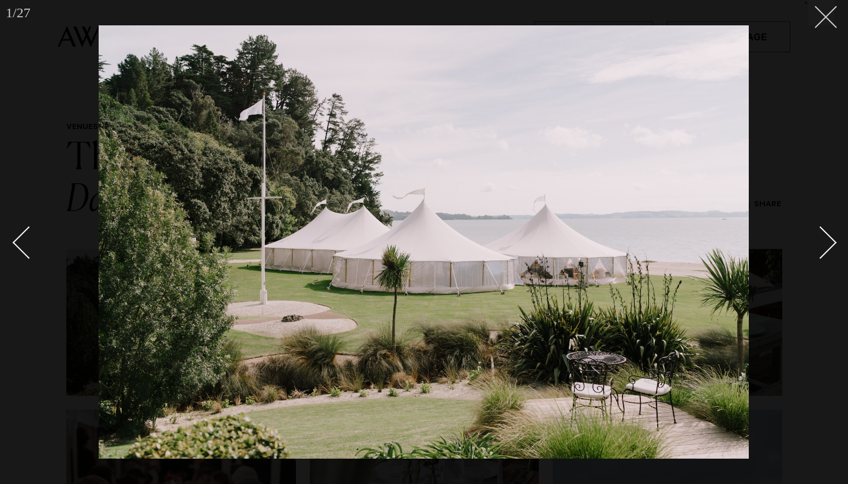
click at [821, 20] on button at bounding box center [821, 12] width 25 height 25
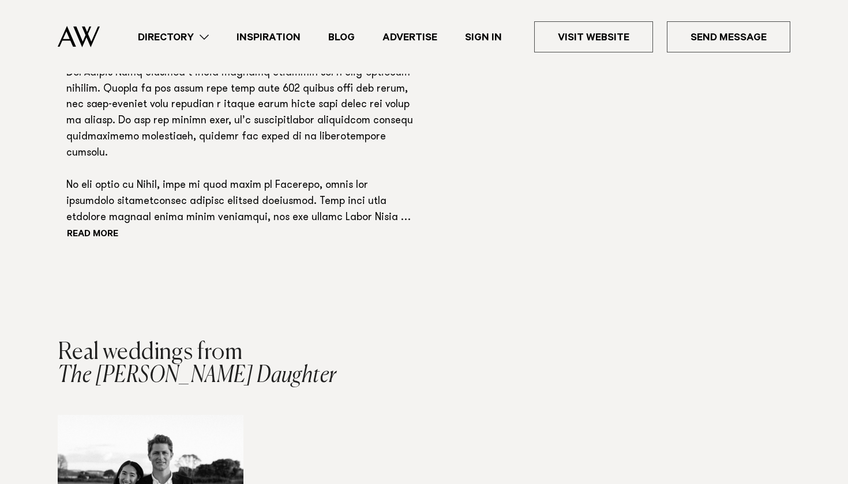
scroll to position [977, 0]
click at [95, 226] on button "Read more" at bounding box center [118, 234] width 104 height 17
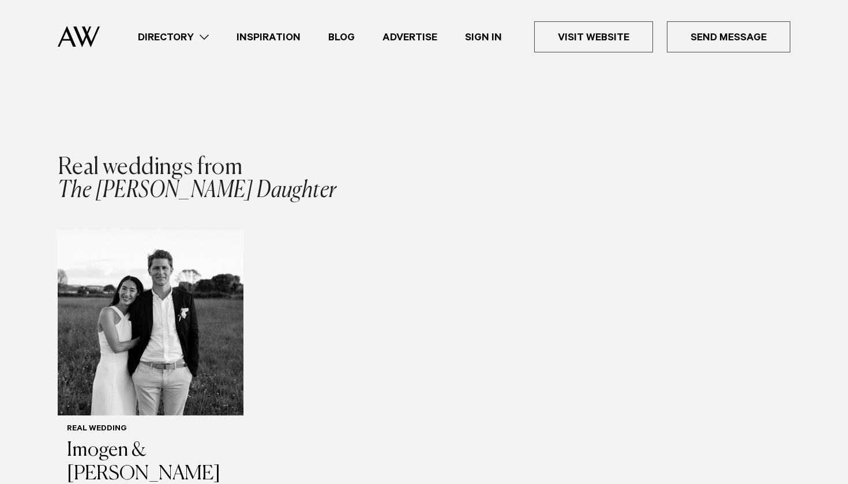
scroll to position [1302, 0]
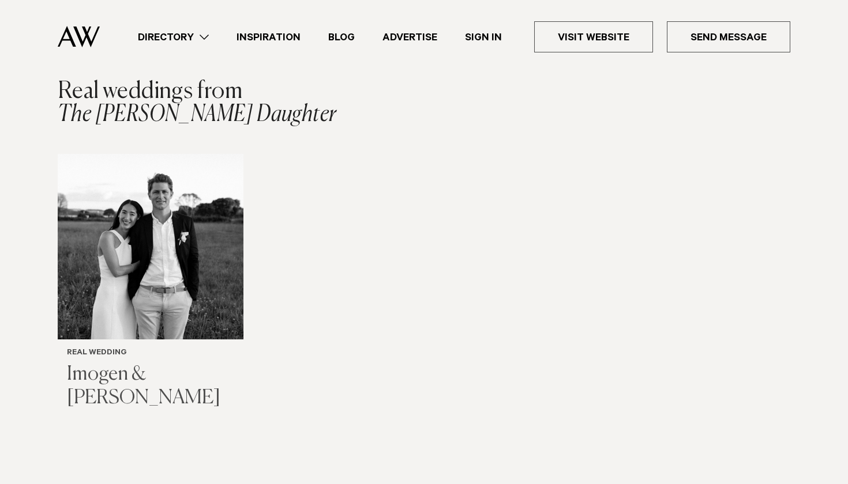
click at [136, 267] on img "1 / 1" at bounding box center [151, 247] width 186 height 186
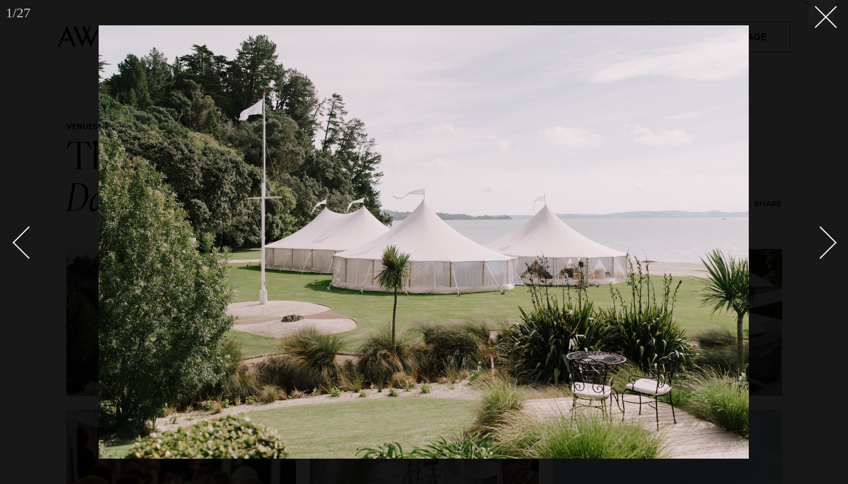
click at [821, 246] on div "Next slide" at bounding box center [820, 243] width 33 height 33
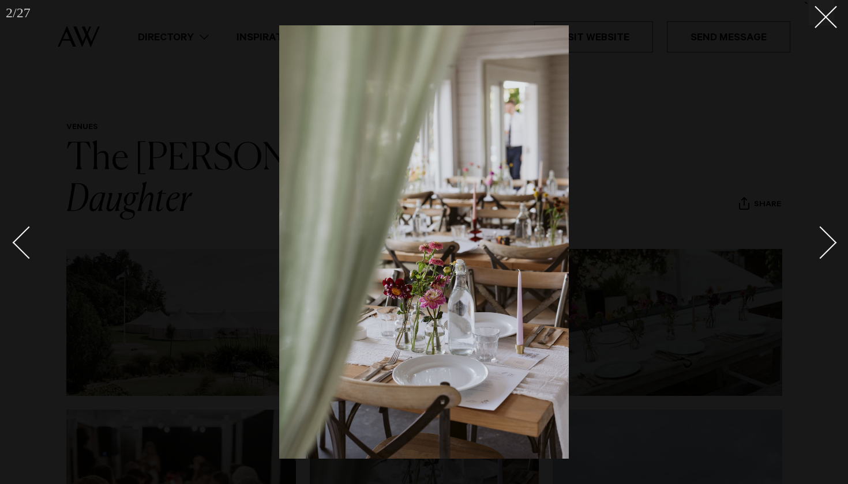
click at [826, 246] on div "Next slide" at bounding box center [820, 243] width 33 height 33
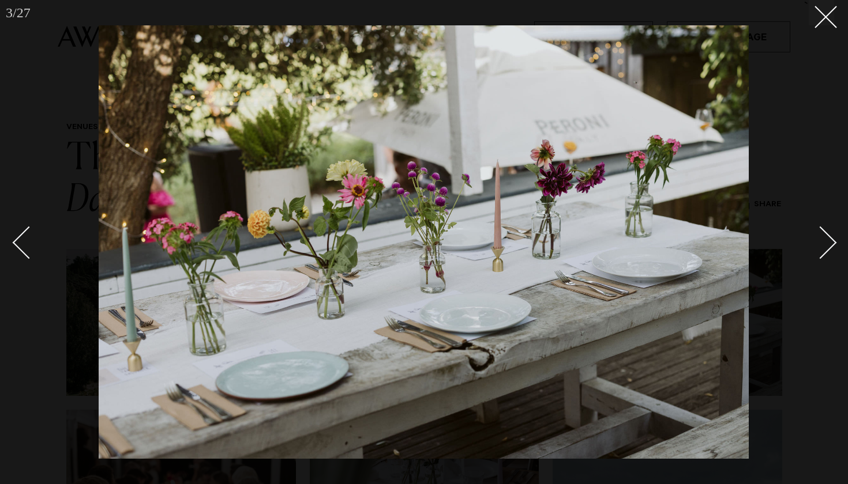
click at [826, 246] on div "Next slide" at bounding box center [820, 243] width 33 height 33
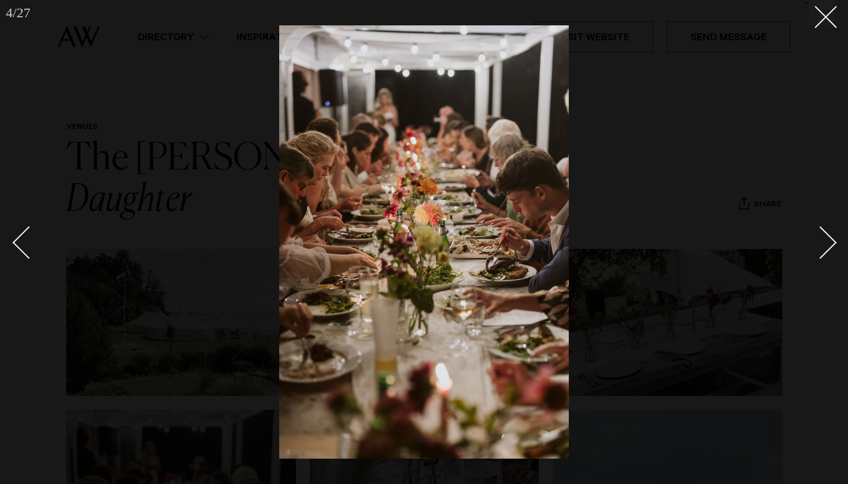
click at [826, 246] on div "Next slide" at bounding box center [820, 243] width 33 height 33
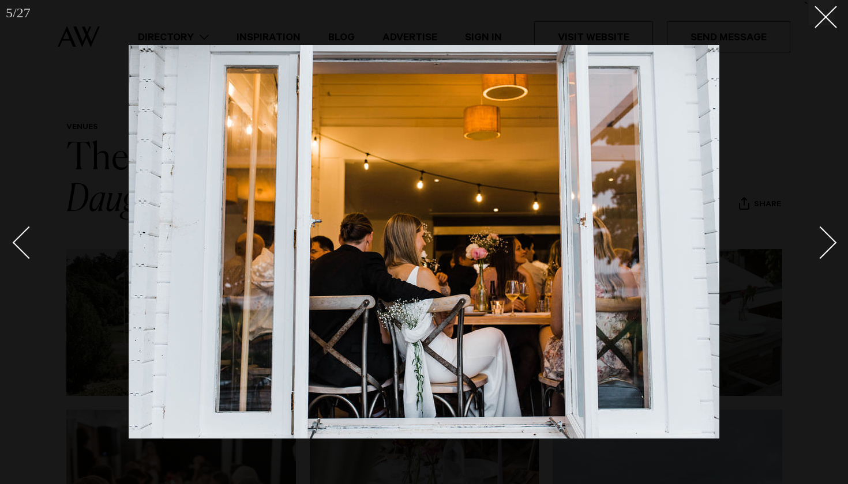
click at [826, 246] on div "Next slide" at bounding box center [820, 243] width 33 height 33
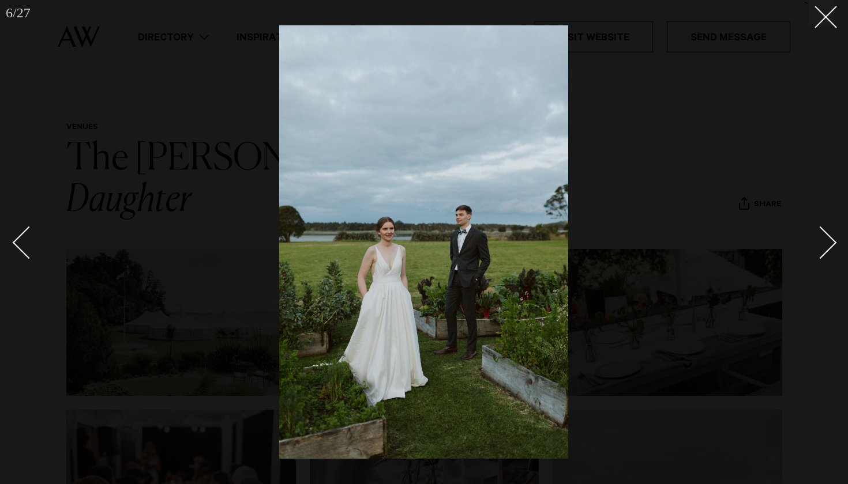
click at [826, 246] on div "Next slide" at bounding box center [820, 243] width 33 height 33
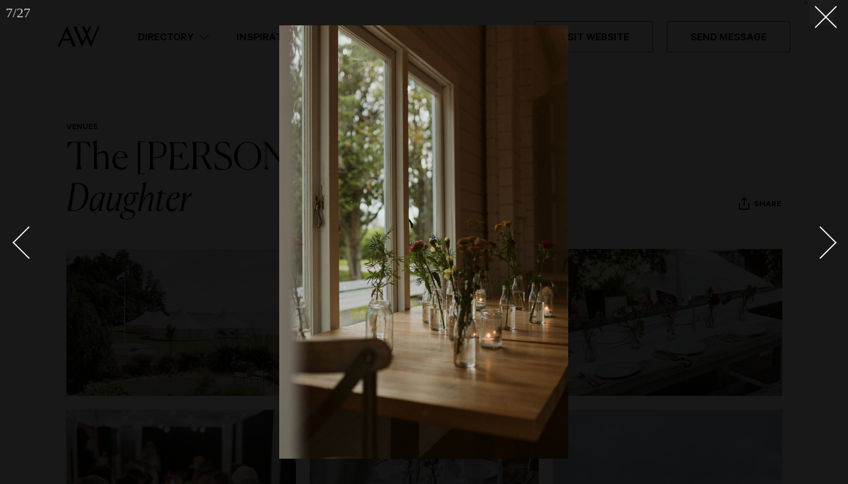
click at [826, 246] on div "Next slide" at bounding box center [820, 243] width 33 height 33
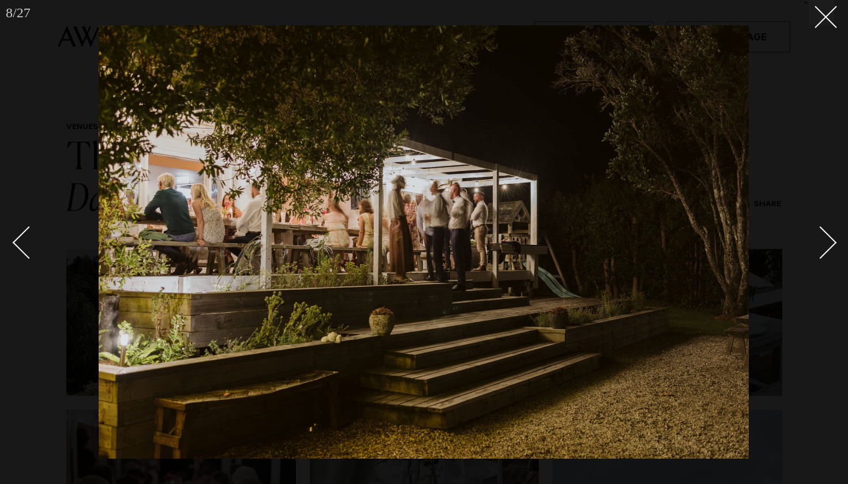
click at [826, 246] on div "Next slide" at bounding box center [820, 243] width 33 height 33
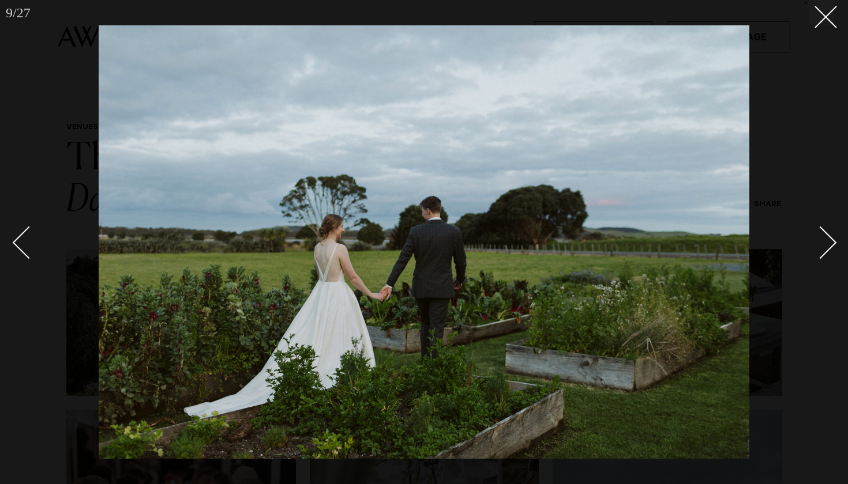
click at [826, 246] on div "Next slide" at bounding box center [820, 243] width 33 height 33
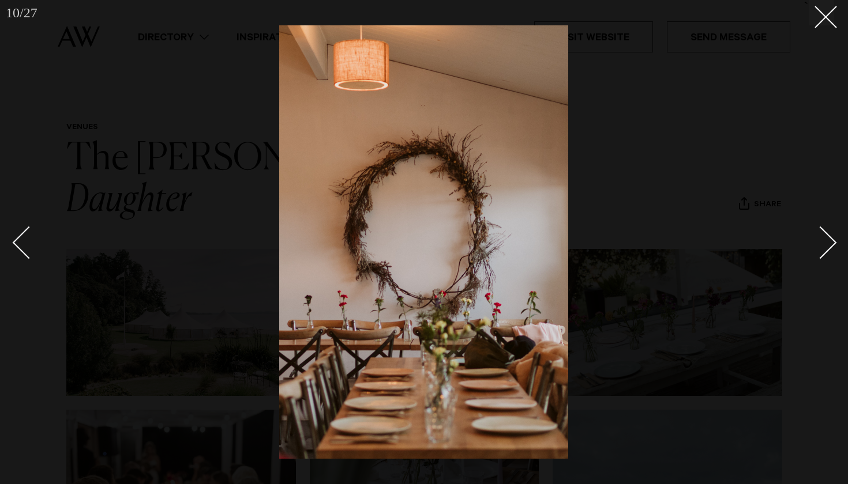
click at [826, 246] on div "Next slide" at bounding box center [820, 243] width 33 height 33
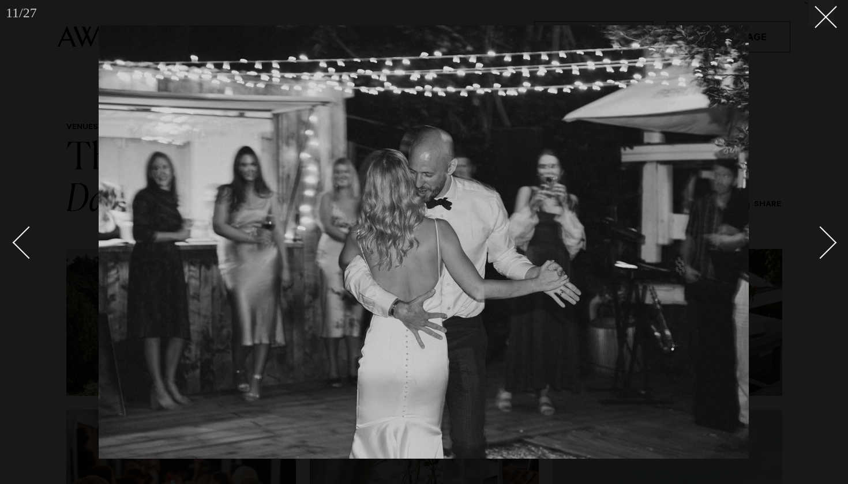
click at [826, 246] on div "Next slide" at bounding box center [820, 243] width 33 height 33
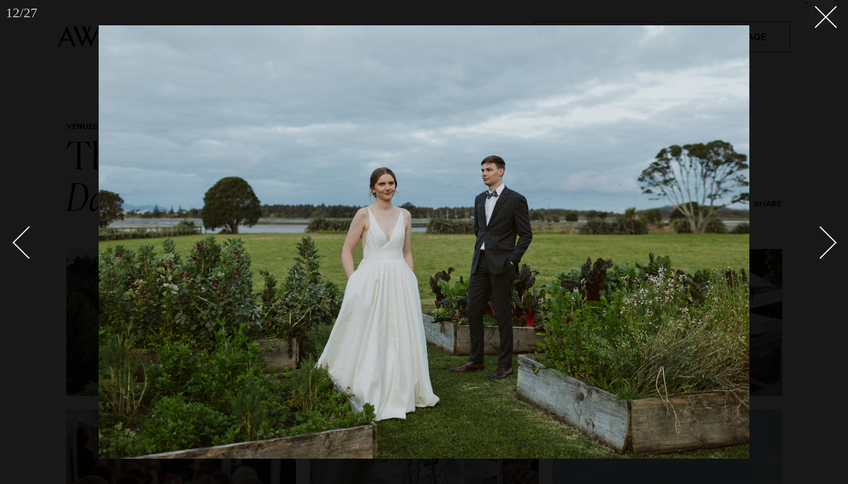
click at [826, 246] on div "Next slide" at bounding box center [820, 243] width 33 height 33
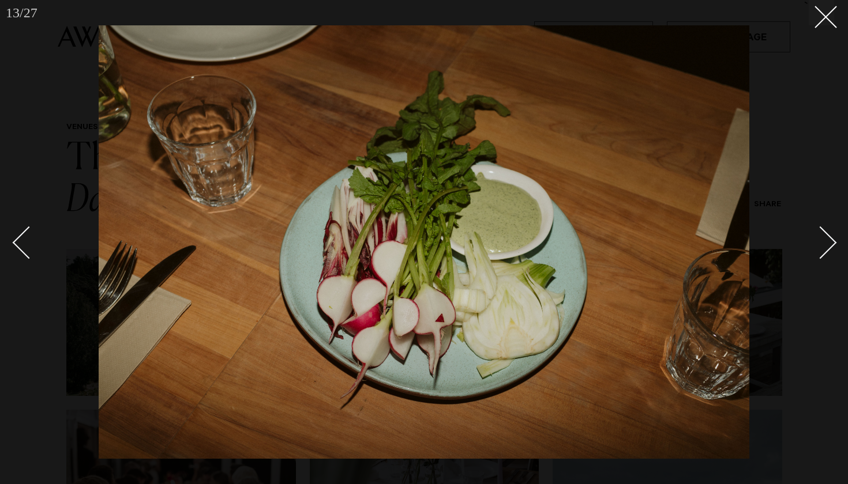
click at [826, 246] on div "Next slide" at bounding box center [820, 243] width 33 height 33
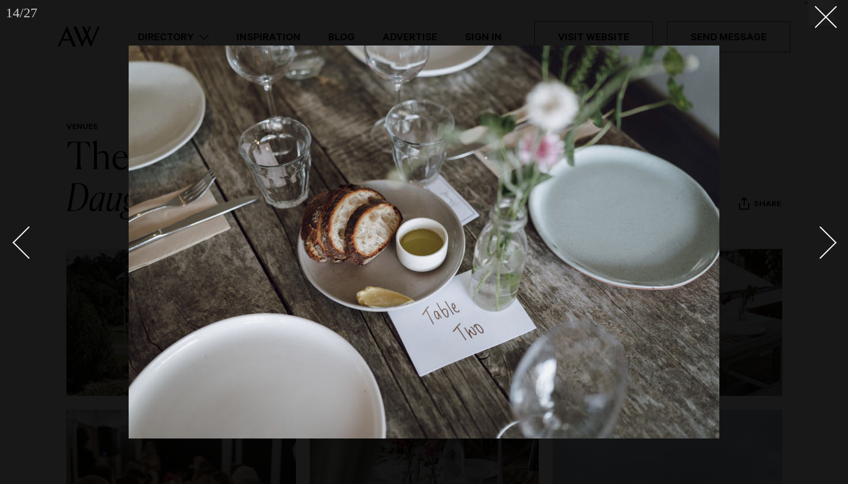
click at [826, 246] on div "Next slide" at bounding box center [820, 243] width 33 height 33
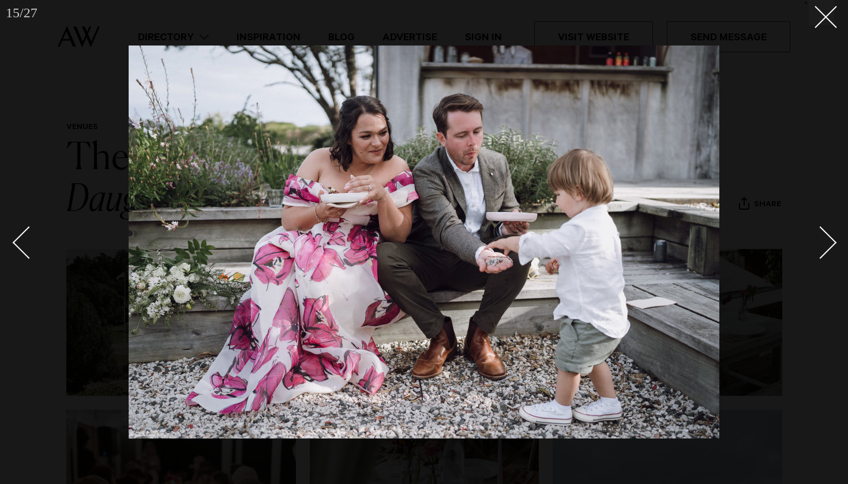
click at [826, 246] on div "Next slide" at bounding box center [820, 243] width 33 height 33
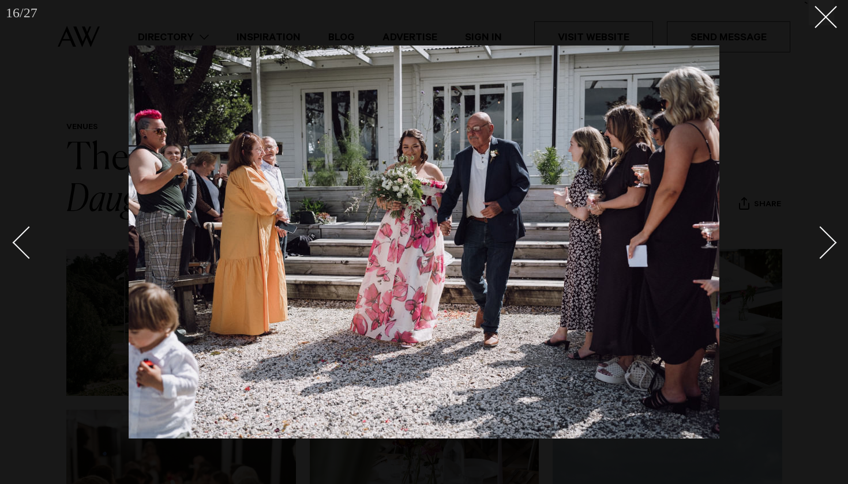
click at [826, 246] on div "Next slide" at bounding box center [820, 243] width 33 height 33
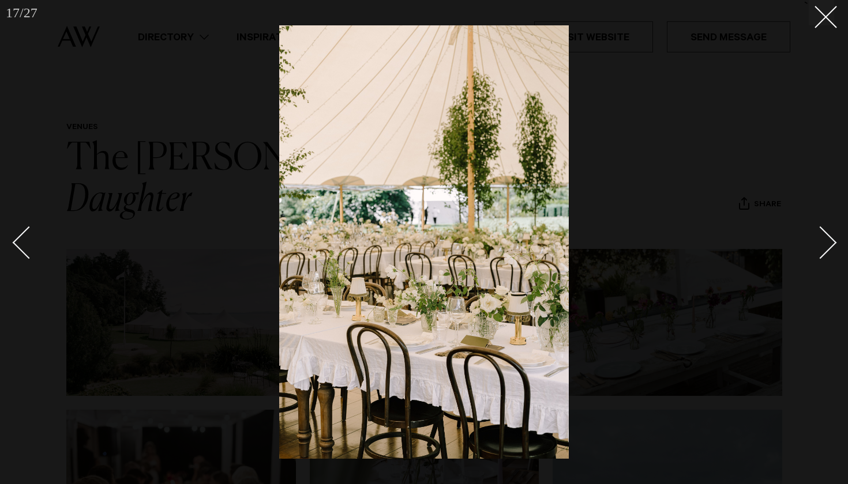
click at [821, 240] on div "Next slide" at bounding box center [820, 243] width 33 height 33
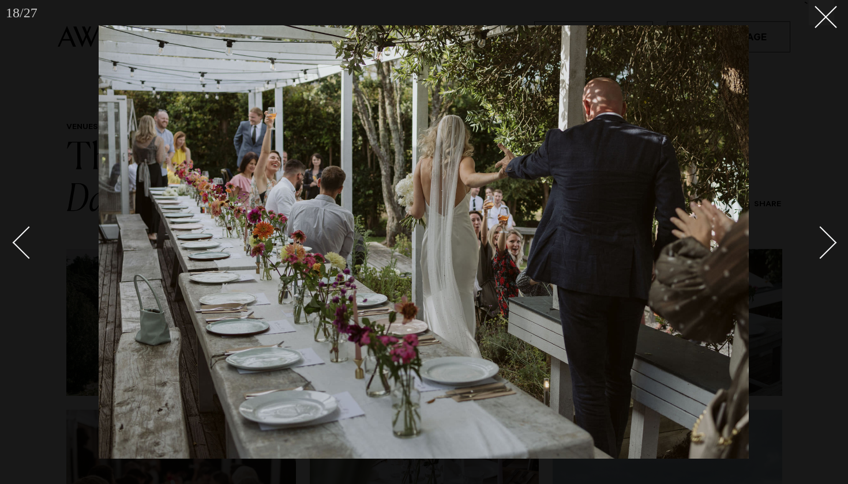
click at [821, 240] on div "Next slide" at bounding box center [820, 243] width 33 height 33
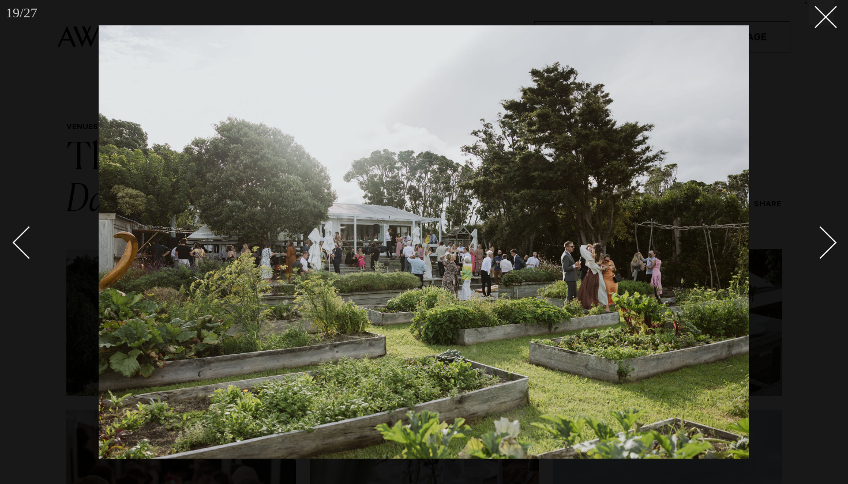
click at [824, 240] on div "Next slide" at bounding box center [820, 243] width 33 height 33
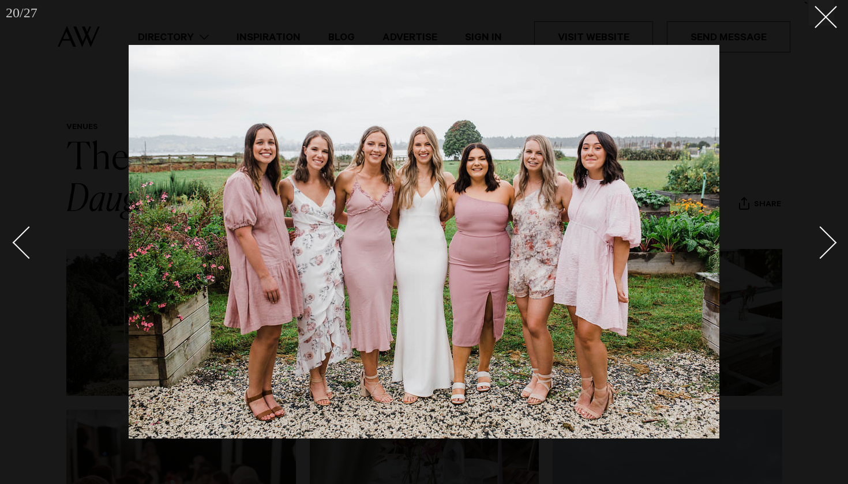
click at [824, 240] on div "Next slide" at bounding box center [820, 243] width 33 height 33
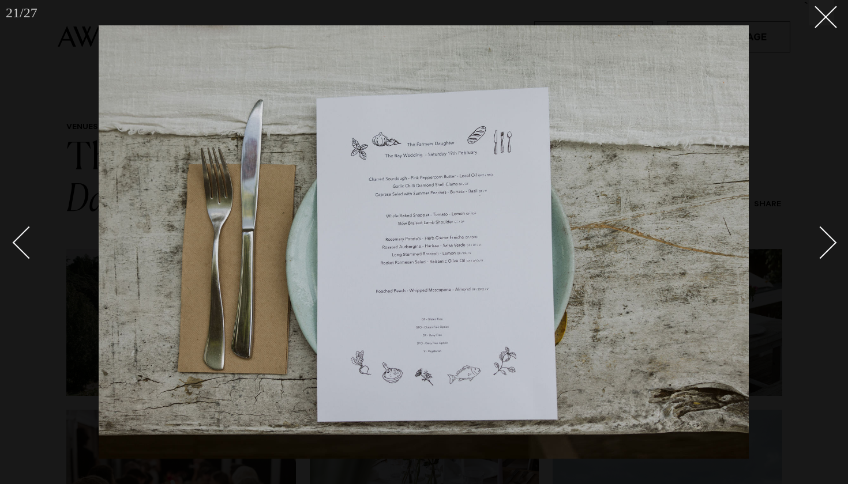
click at [831, 248] on div "Next slide" at bounding box center [820, 243] width 33 height 33
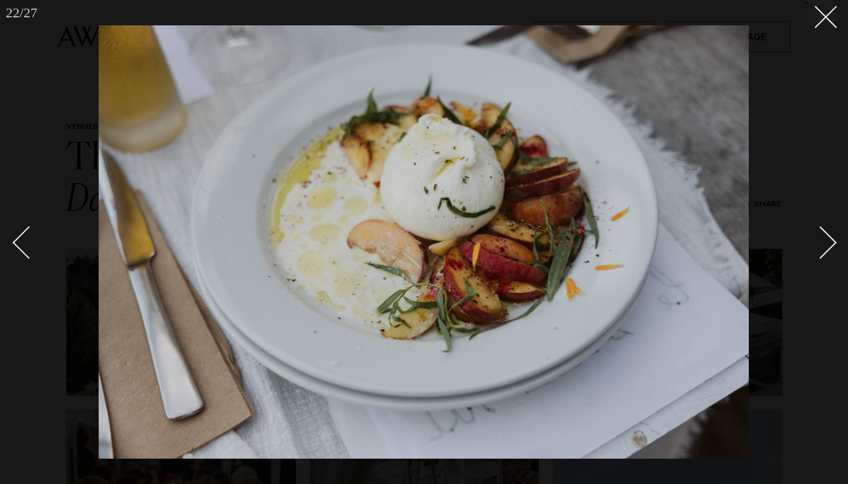
click at [831, 248] on div "Next slide" at bounding box center [820, 243] width 33 height 33
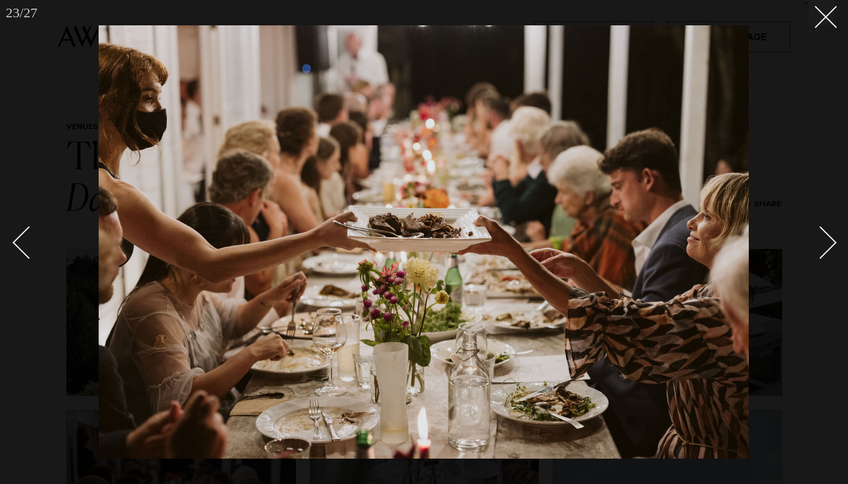
click at [831, 248] on div "Next slide" at bounding box center [820, 243] width 33 height 33
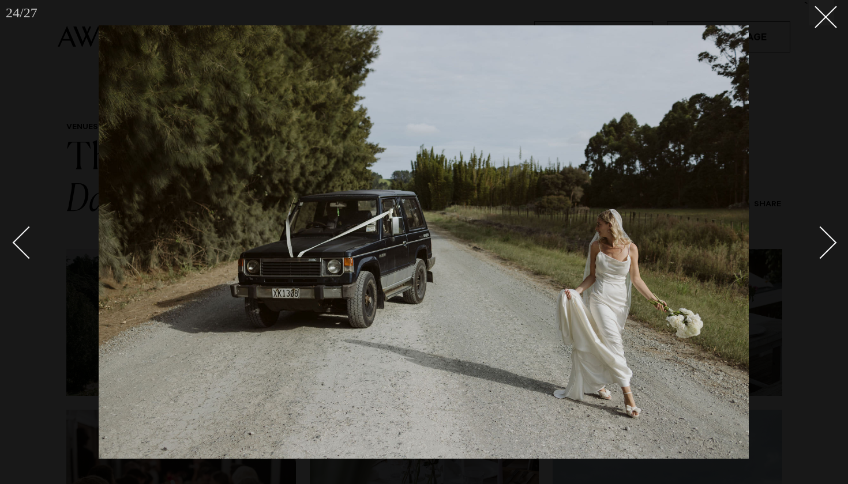
click at [831, 248] on div "Next slide" at bounding box center [820, 243] width 33 height 33
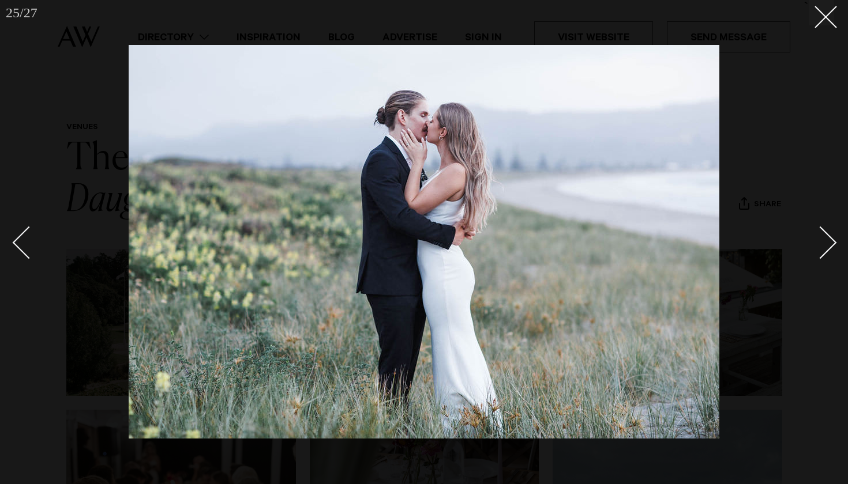
click at [831, 248] on div "Next slide" at bounding box center [820, 243] width 33 height 33
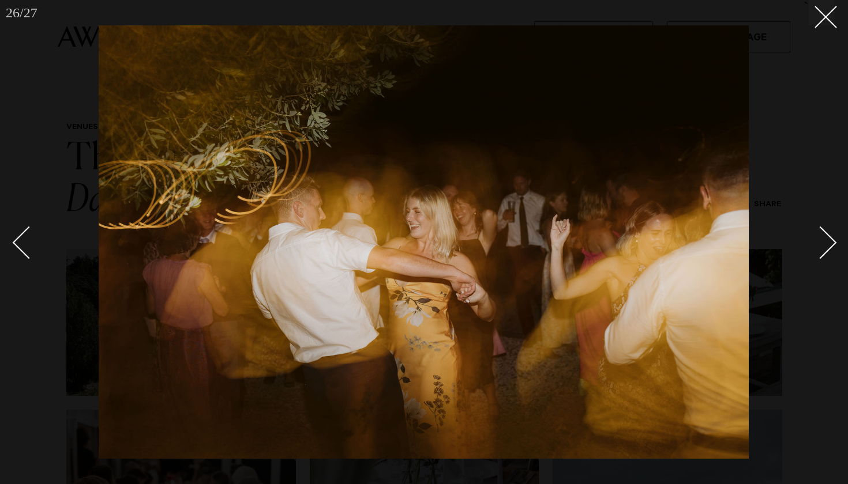
click at [831, 248] on div "Next slide" at bounding box center [820, 243] width 33 height 33
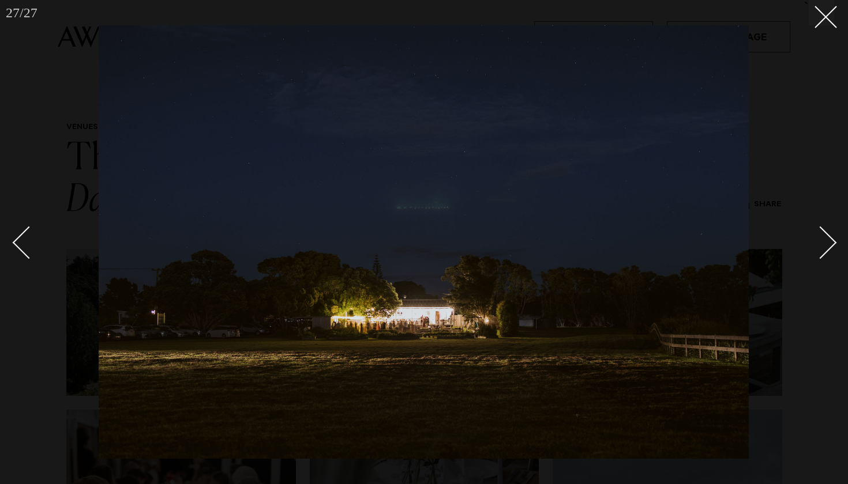
click at [831, 248] on div "Next slide" at bounding box center [820, 243] width 33 height 33
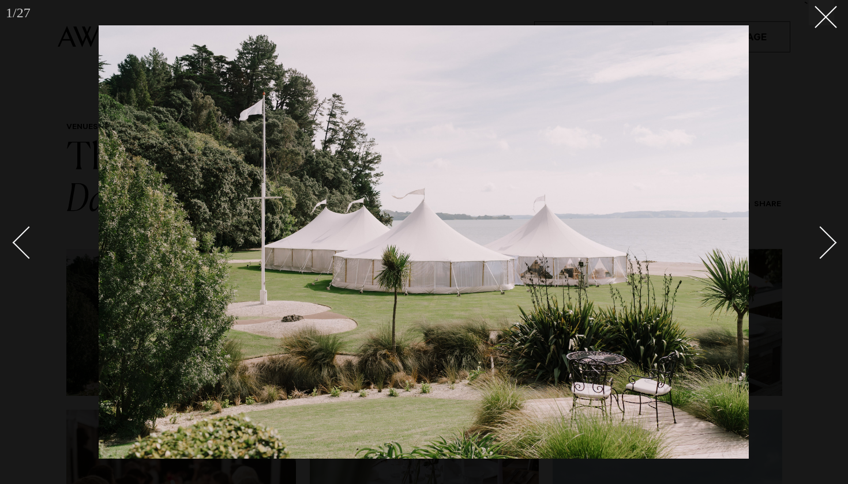
click at [831, 248] on div "Next slide" at bounding box center [820, 243] width 33 height 33
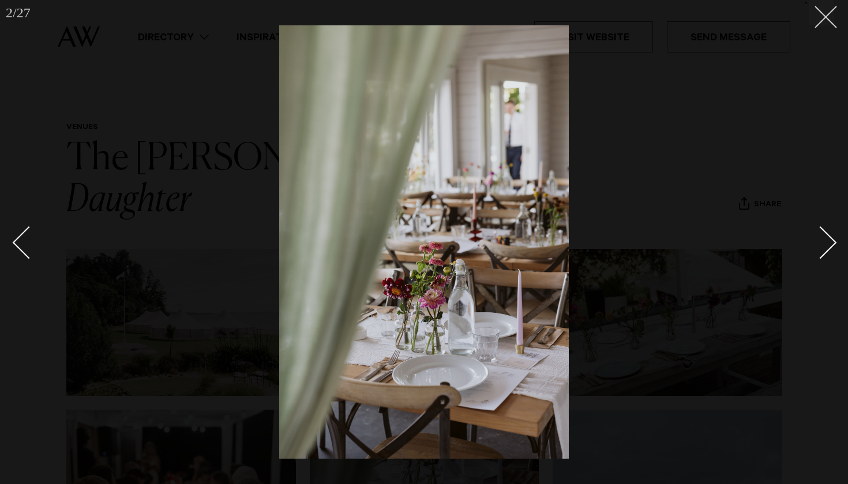
click at [828, 20] on button at bounding box center [821, 12] width 25 height 25
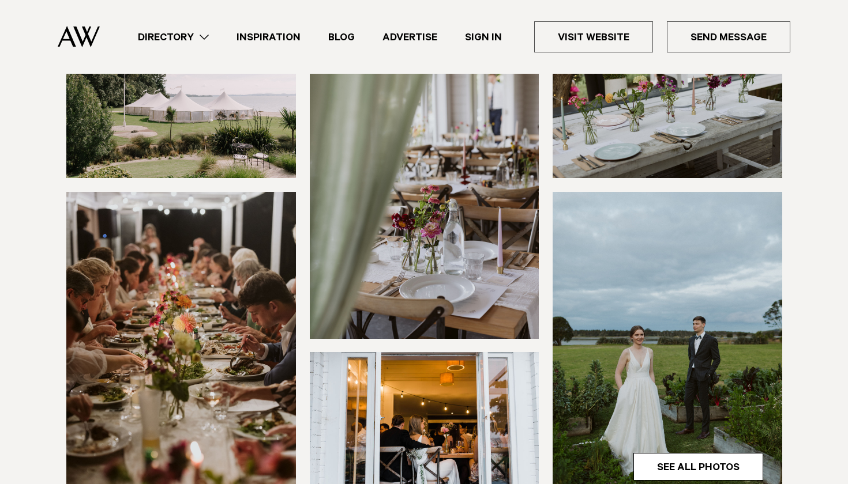
scroll to position [226, 0]
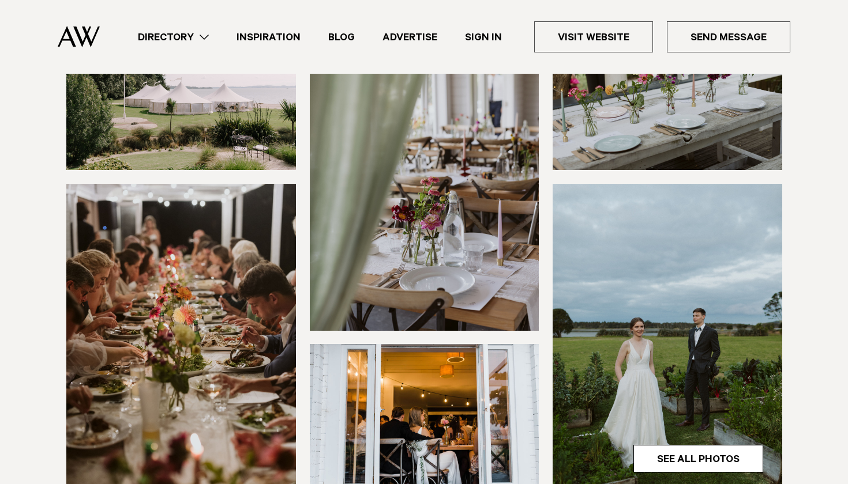
click at [667, 317] on img at bounding box center [668, 337] width 230 height 307
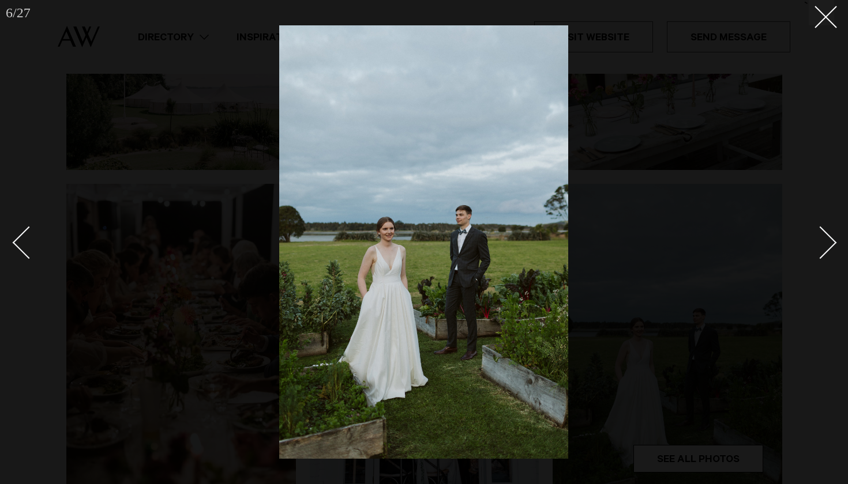
click at [826, 248] on div "Next slide" at bounding box center [820, 243] width 33 height 33
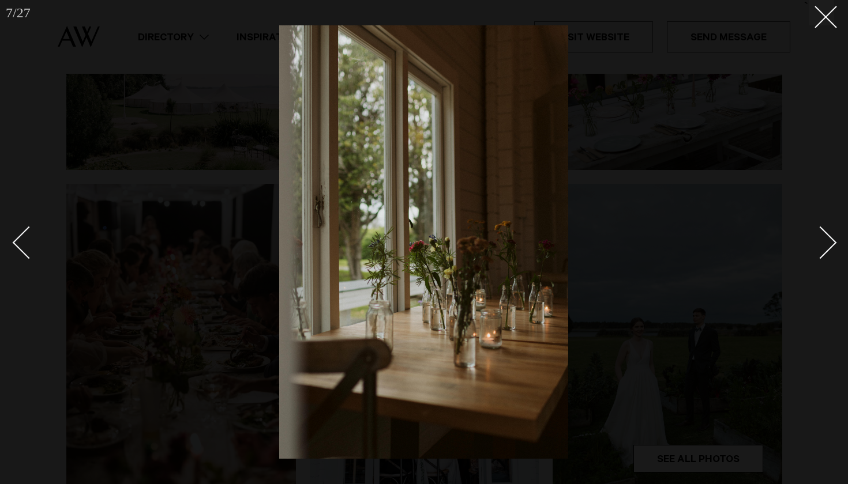
click at [826, 248] on div "Next slide" at bounding box center [820, 243] width 33 height 33
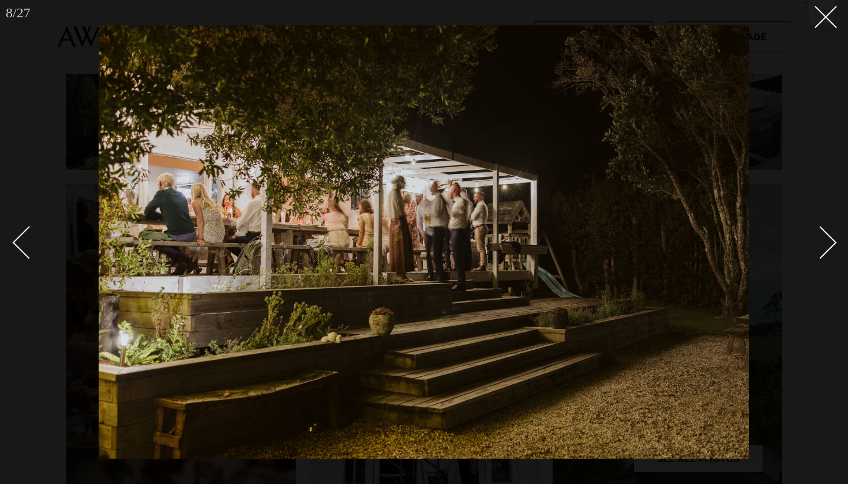
click at [826, 248] on div "Next slide" at bounding box center [820, 243] width 33 height 33
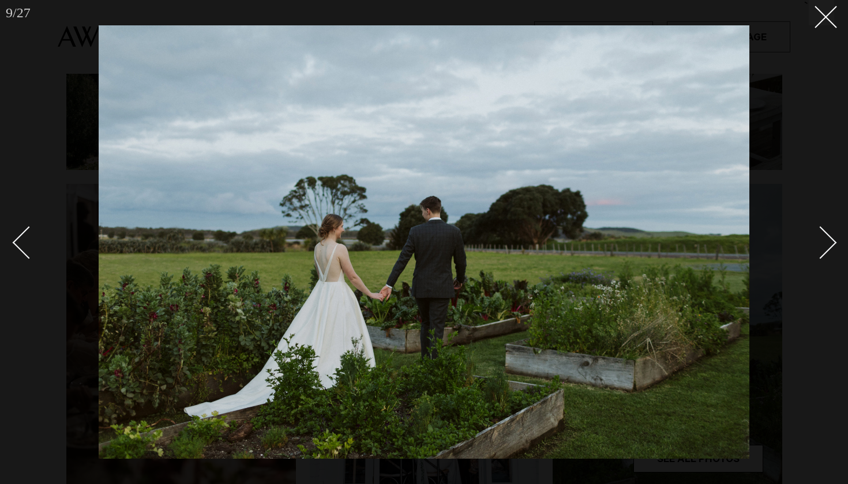
click at [826, 248] on div "Next slide" at bounding box center [820, 243] width 33 height 33
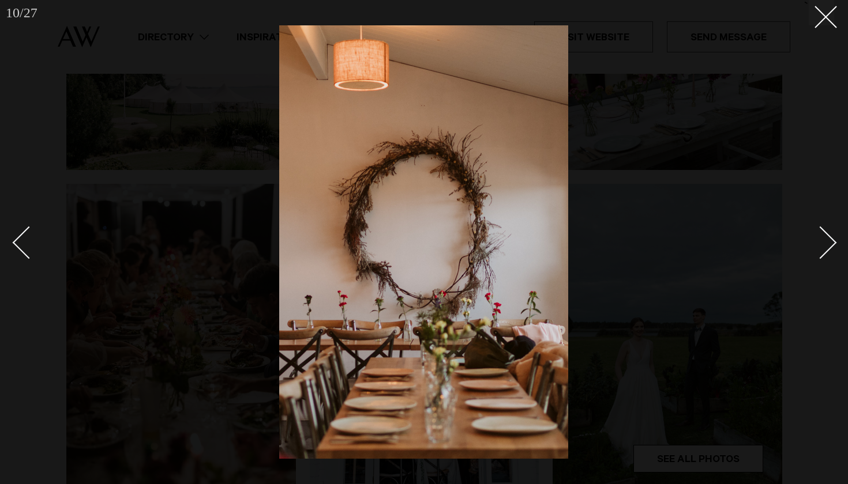
click at [826, 248] on div "Next slide" at bounding box center [820, 243] width 33 height 33
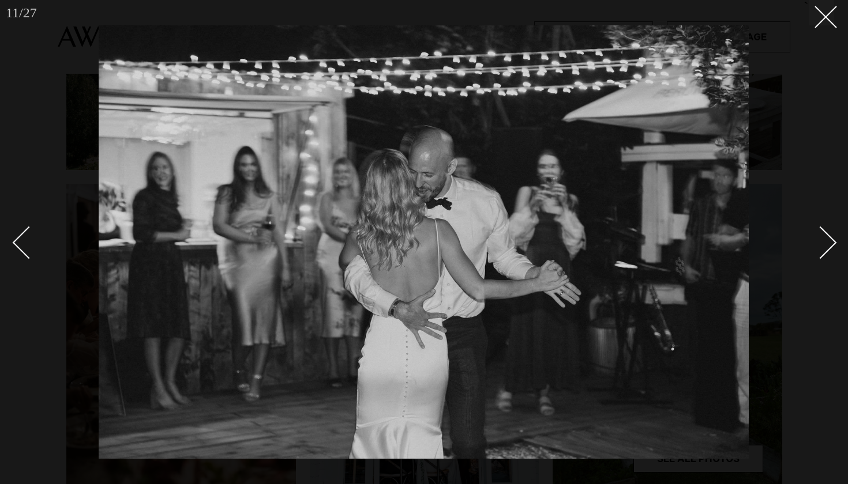
click at [826, 248] on div "Next slide" at bounding box center [820, 243] width 33 height 33
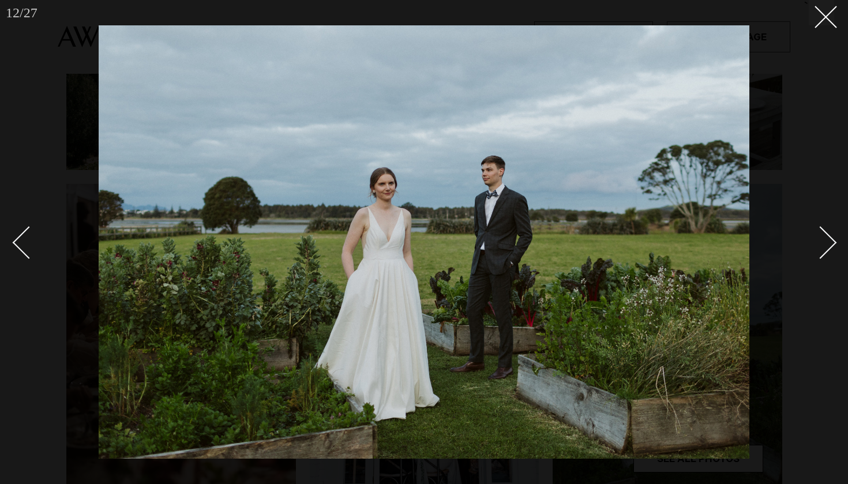
click at [826, 248] on div "Next slide" at bounding box center [820, 243] width 33 height 33
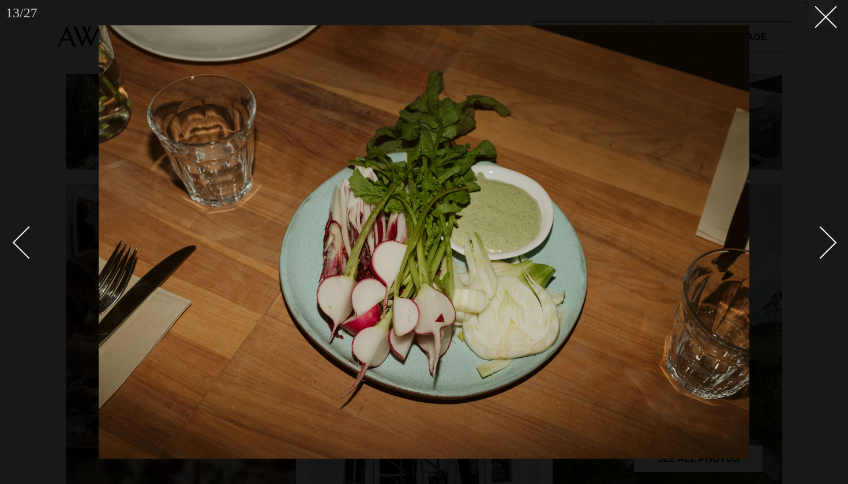
click at [826, 248] on div "Next slide" at bounding box center [820, 243] width 33 height 33
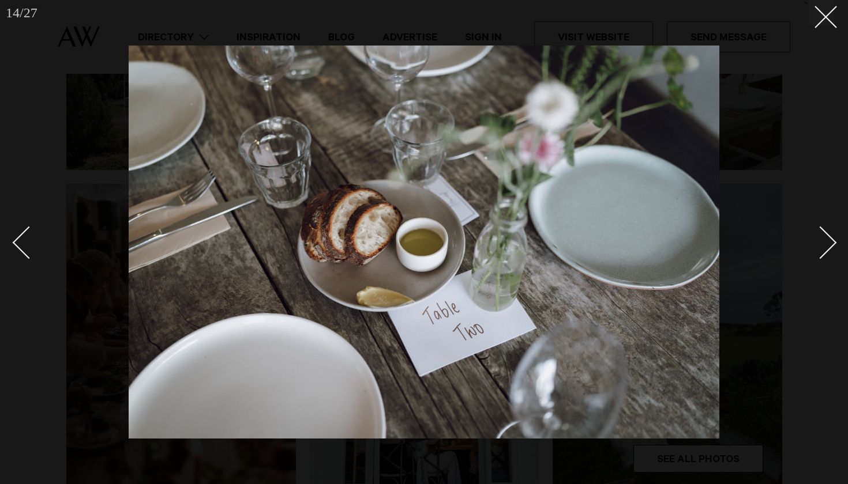
click at [826, 248] on div "Next slide" at bounding box center [820, 243] width 33 height 33
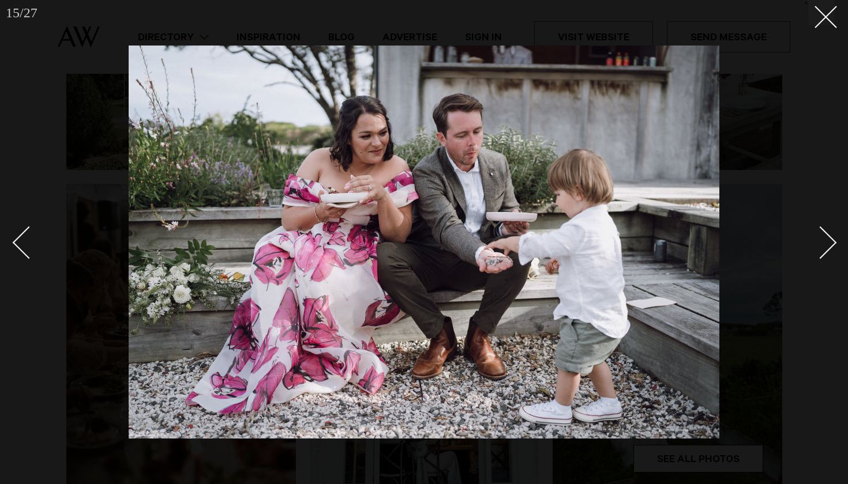
click at [826, 248] on div "Next slide" at bounding box center [820, 243] width 33 height 33
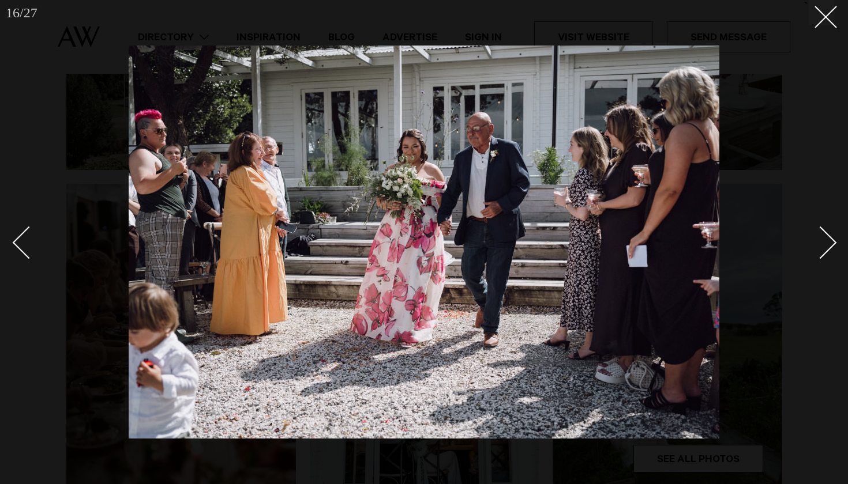
click at [826, 248] on div "Next slide" at bounding box center [820, 243] width 33 height 33
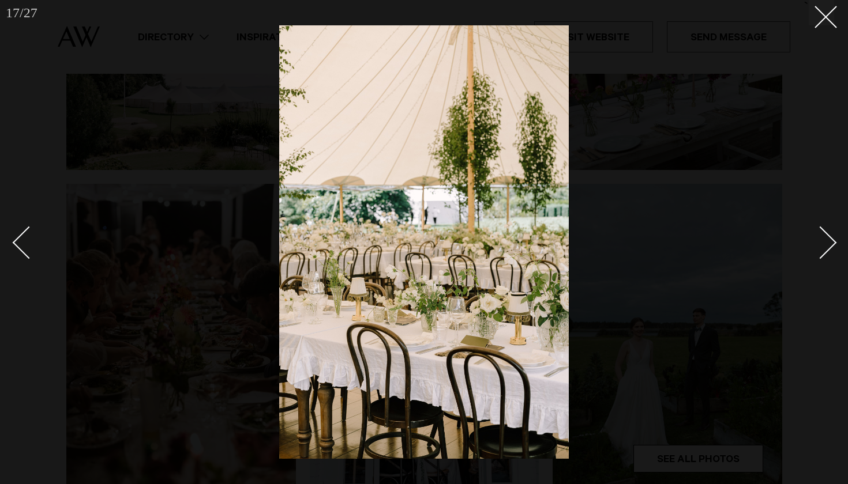
click at [826, 248] on div "Next slide" at bounding box center [820, 243] width 33 height 33
